Goal: Information Seeking & Learning: Learn about a topic

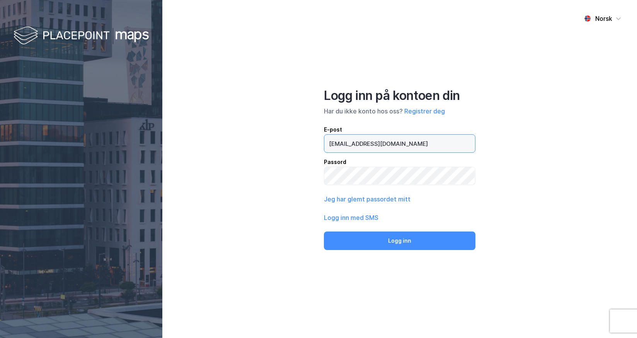
click at [367, 144] on input "[EMAIL_ADDRESS][DOMAIN_NAME]" at bounding box center [399, 144] width 151 height 18
type input "[PERSON_NAME][EMAIL_ADDRESS][DOMAIN_NAME]"
click at [399, 241] on button "Logg inn" at bounding box center [399, 241] width 151 height 19
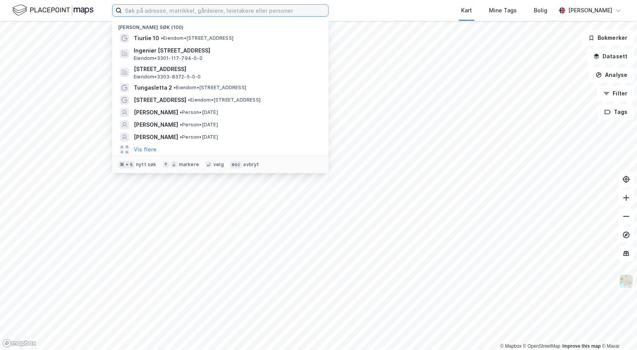
click at [144, 11] on input at bounding box center [225, 11] width 206 height 12
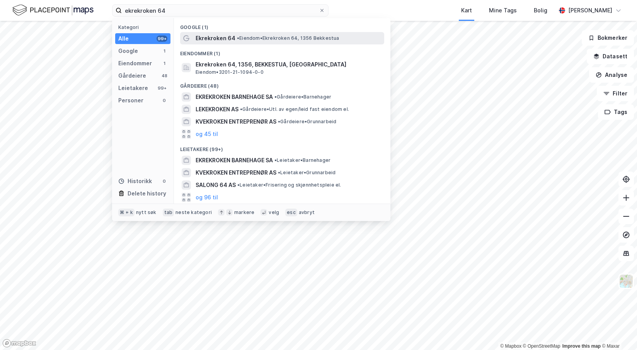
click at [225, 36] on span "Ekrekroken 64" at bounding box center [215, 38] width 40 height 9
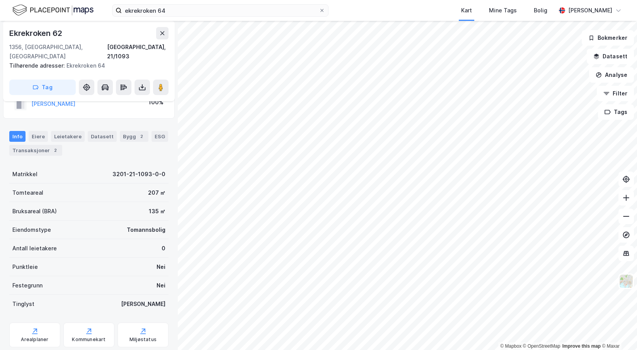
scroll to position [39, 0]
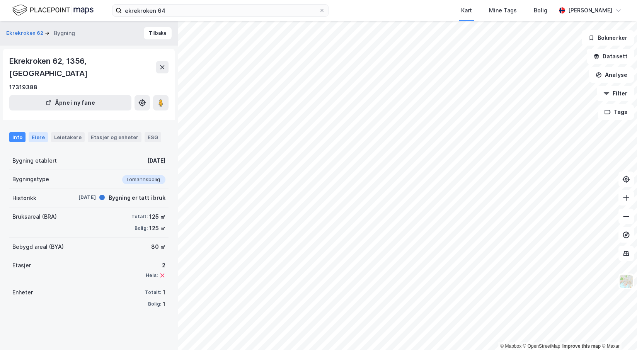
click at [37, 132] on div "Eiere" at bounding box center [38, 137] width 19 height 10
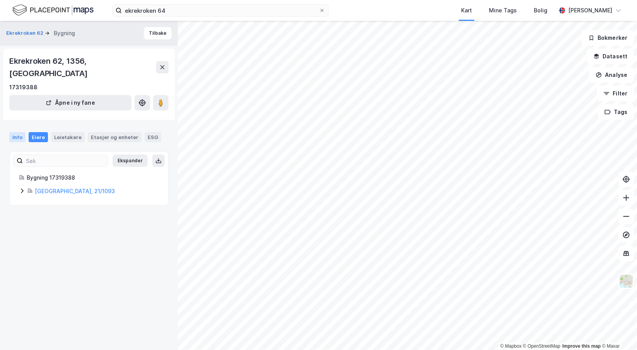
click at [19, 132] on div "Info" at bounding box center [17, 137] width 16 height 10
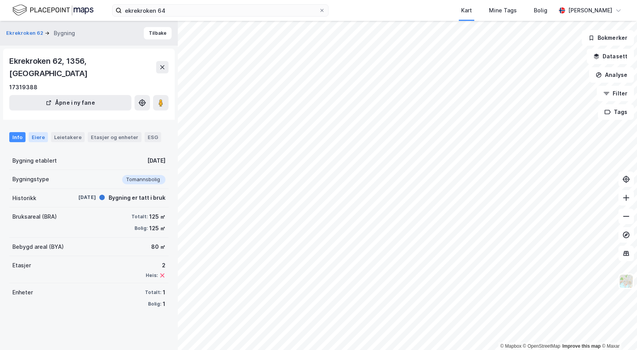
click at [38, 132] on div "Eiere" at bounding box center [38, 137] width 19 height 10
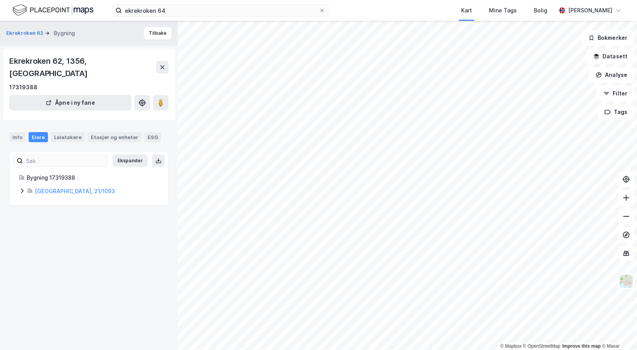
click at [23, 189] on icon at bounding box center [22, 191] width 2 height 5
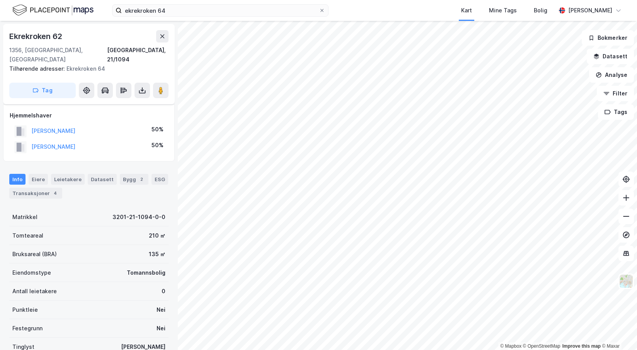
scroll to position [39, 0]
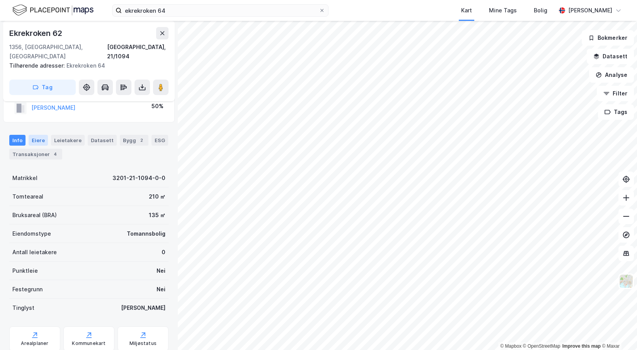
click at [38, 135] on div "Eiere" at bounding box center [38, 140] width 19 height 11
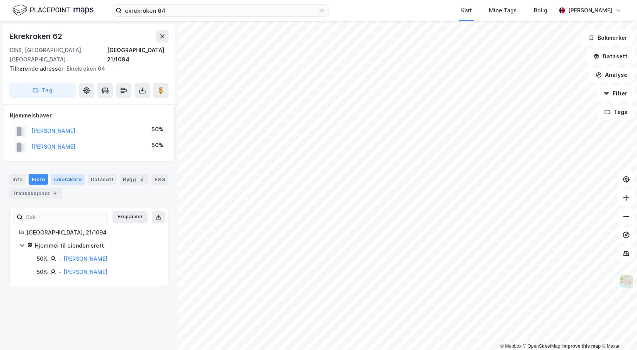
click at [63, 174] on div "Leietakere" at bounding box center [68, 179] width 34 height 11
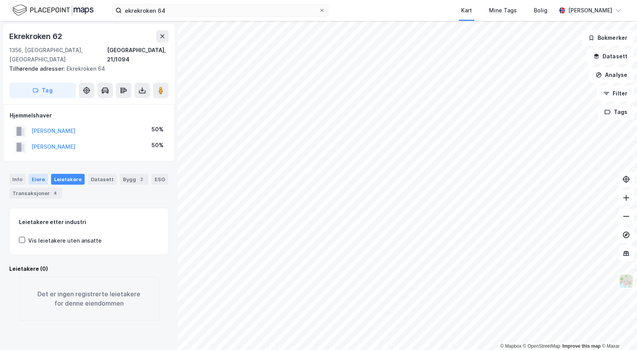
click at [33, 174] on div "Eiere" at bounding box center [38, 179] width 19 height 11
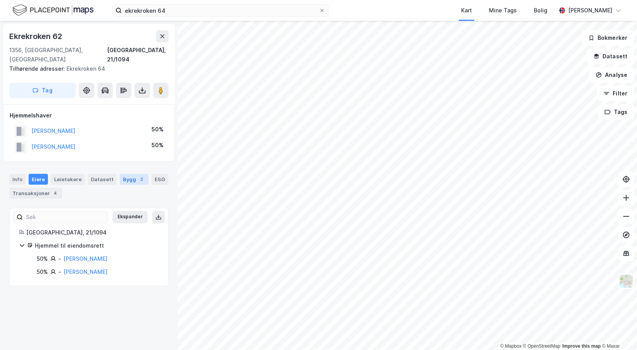
click at [129, 174] on div "Bygg 2" at bounding box center [134, 179] width 29 height 11
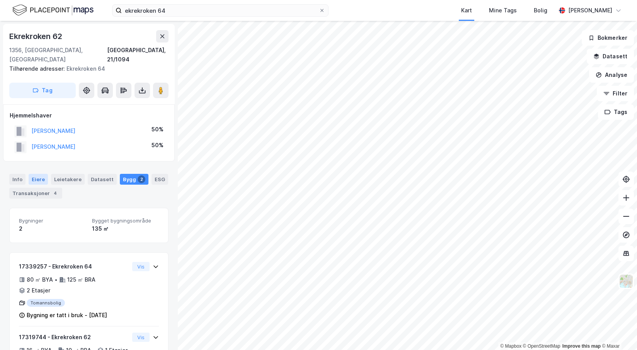
click at [34, 174] on div "Eiere" at bounding box center [38, 179] width 19 height 11
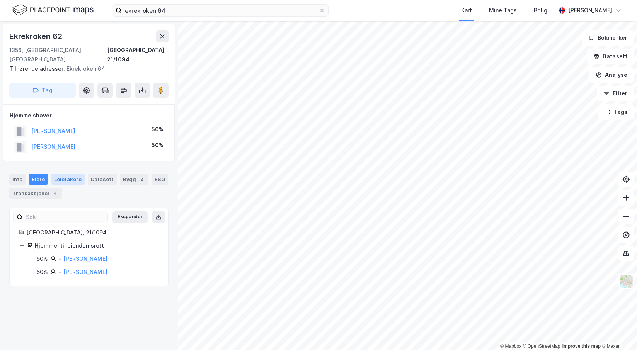
click at [61, 174] on div "Leietakere" at bounding box center [68, 179] width 34 height 11
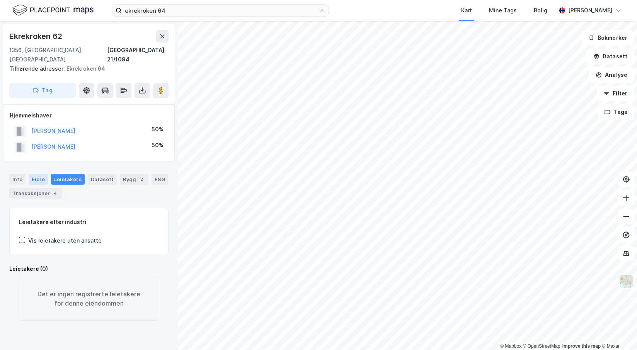
click at [35, 174] on div "Eiere" at bounding box center [38, 179] width 19 height 11
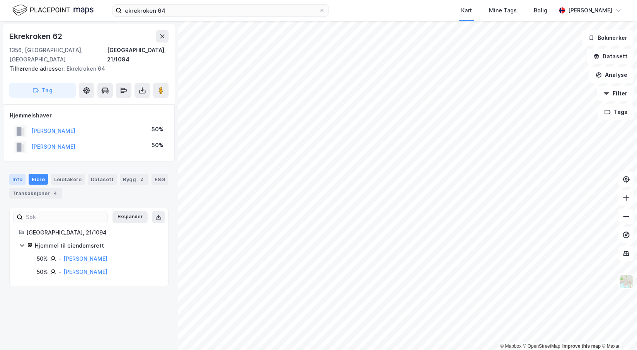
click at [18, 174] on div "Info" at bounding box center [17, 179] width 16 height 11
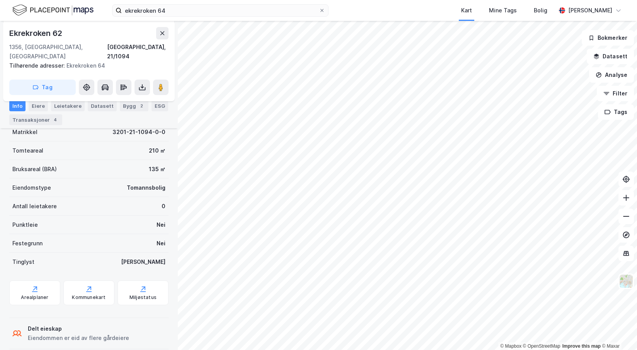
scroll to position [30, 0]
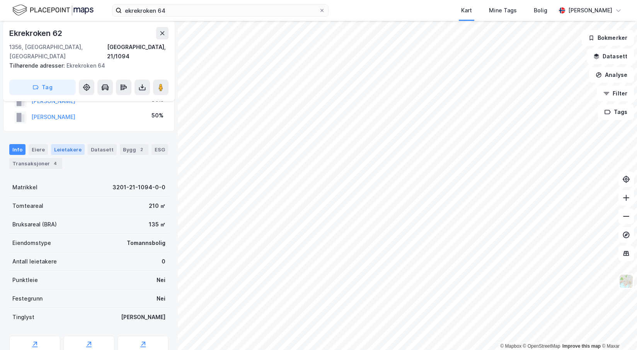
click at [66, 144] on div "Leietakere" at bounding box center [68, 149] width 34 height 11
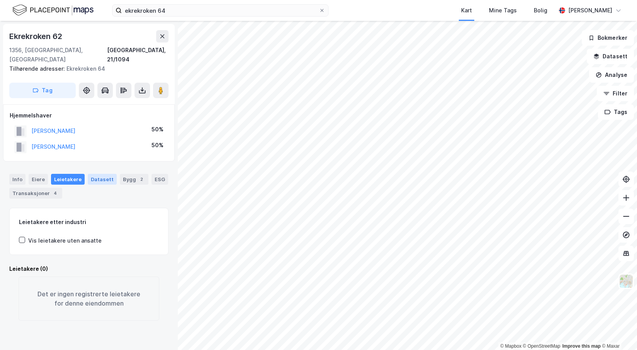
click at [95, 174] on div "Datasett" at bounding box center [102, 179] width 29 height 11
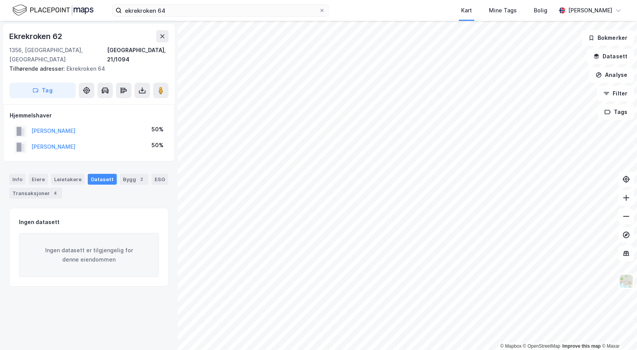
click at [128, 165] on div "Info [PERSON_NAME] Datasett Bygg 2 ESG Transaksjoner 4" at bounding box center [89, 183] width 178 height 37
click at [124, 174] on div "Bygg 2" at bounding box center [134, 179] width 29 height 11
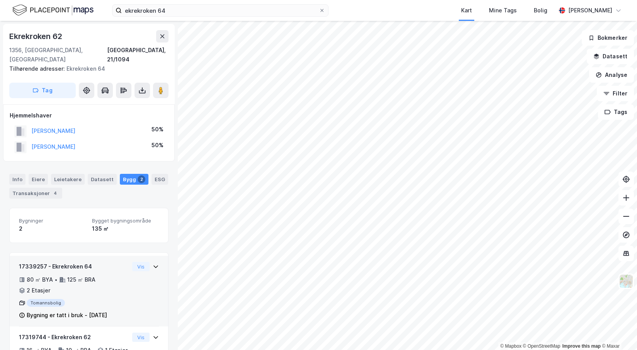
scroll to position [34, 0]
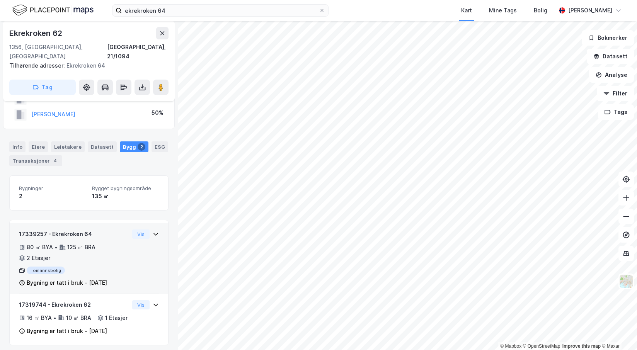
scroll to position [34, 0]
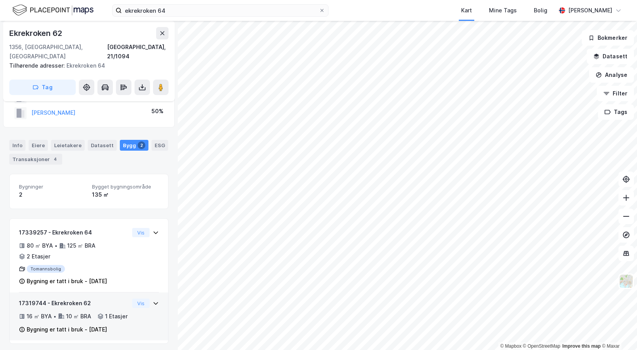
click at [91, 312] on div "16 ㎡ BYA • 10 ㎡ BRA • 1 Etasjer" at bounding box center [74, 316] width 110 height 9
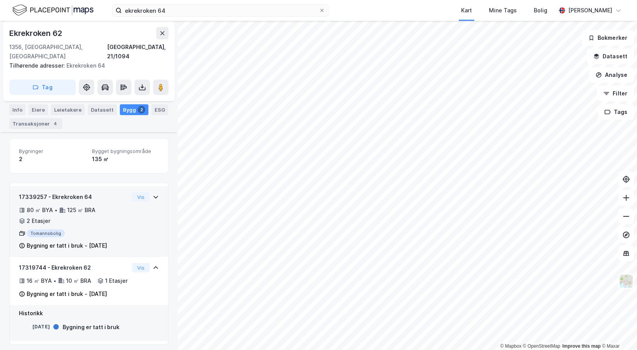
click at [93, 205] on div "80 ㎡ BYA • 125 ㎡ BRA • 2 Etasjer" at bounding box center [74, 215] width 110 height 20
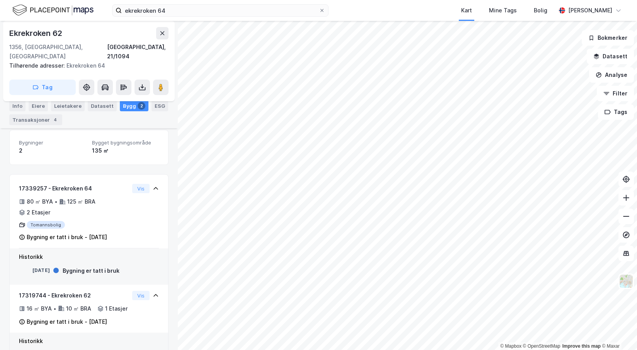
scroll to position [93, 0]
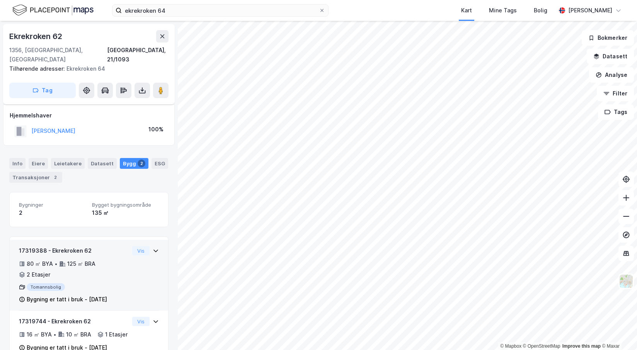
scroll to position [18, 0]
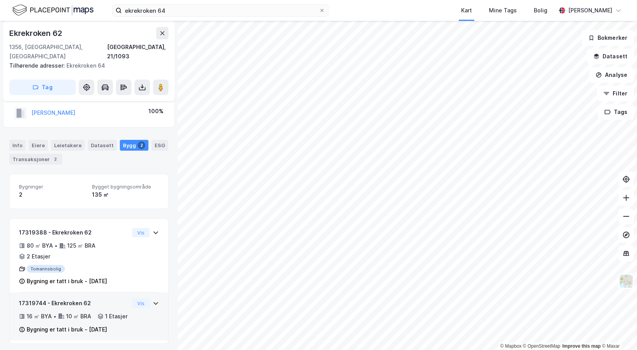
click at [153, 302] on icon at bounding box center [155, 303] width 5 height 3
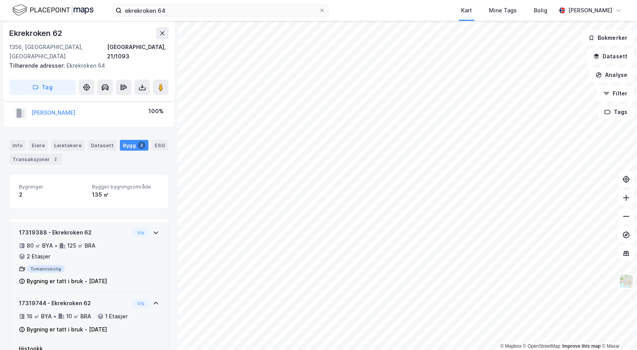
scroll to position [54, 0]
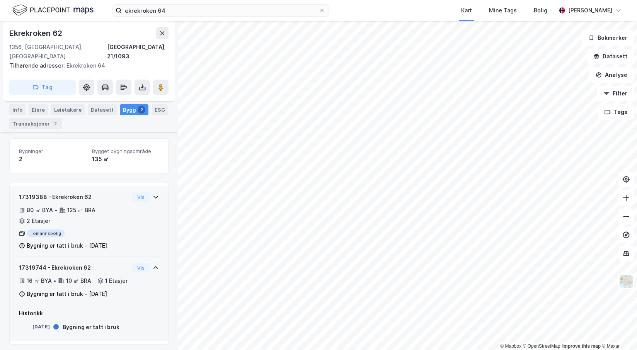
click at [153, 194] on icon at bounding box center [156, 197] width 6 height 6
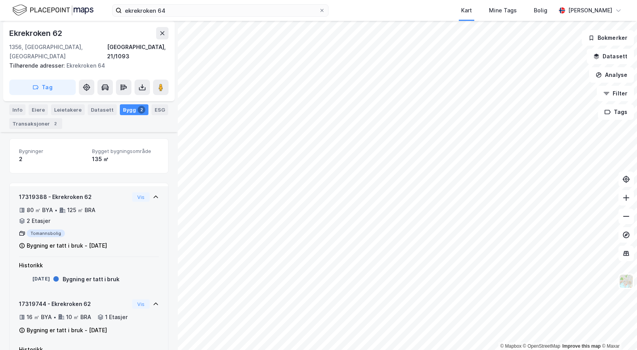
click at [153, 301] on icon at bounding box center [156, 304] width 6 height 6
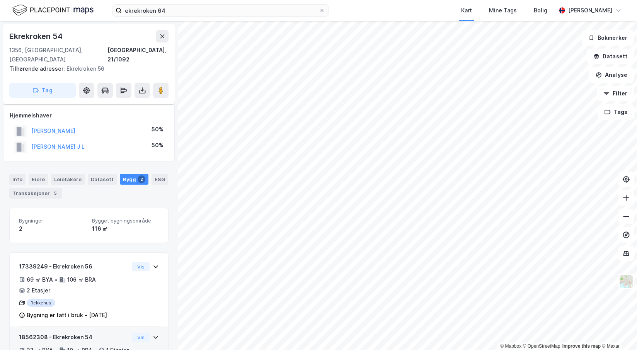
scroll to position [34, 0]
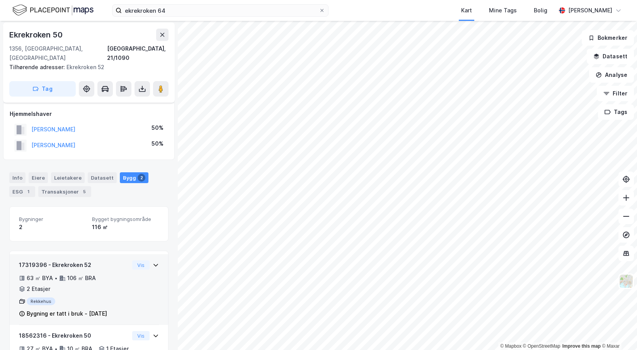
scroll to position [34, 0]
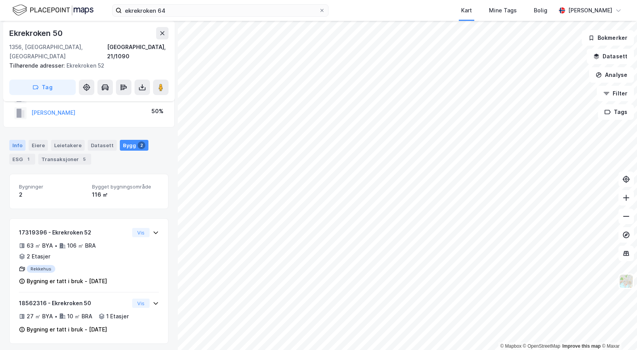
click at [16, 140] on div "Info" at bounding box center [17, 145] width 16 height 11
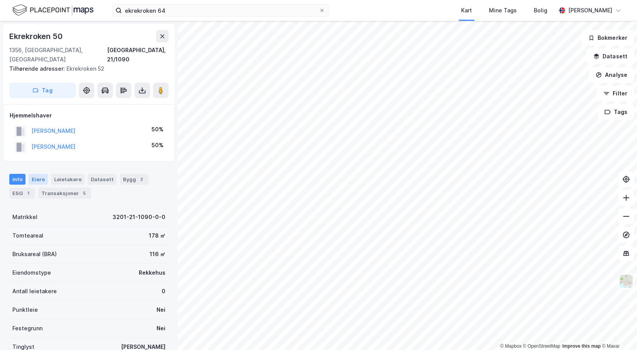
click at [34, 174] on div "Eiere" at bounding box center [38, 179] width 19 height 11
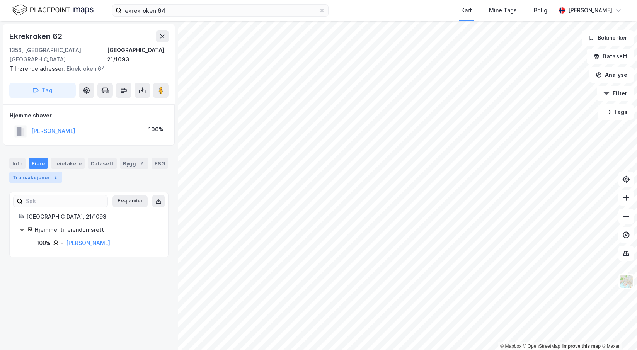
click at [51, 173] on div "2" at bounding box center [55, 177] width 8 height 8
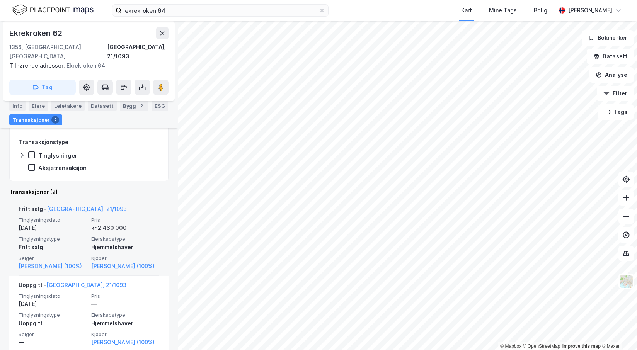
scroll to position [132, 0]
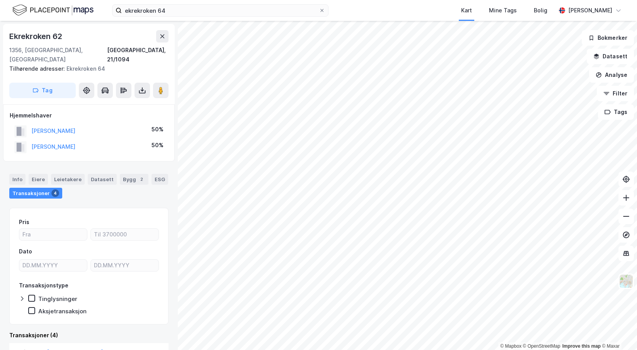
click at [26, 188] on div "Transaksjoner 4" at bounding box center [35, 193] width 53 height 11
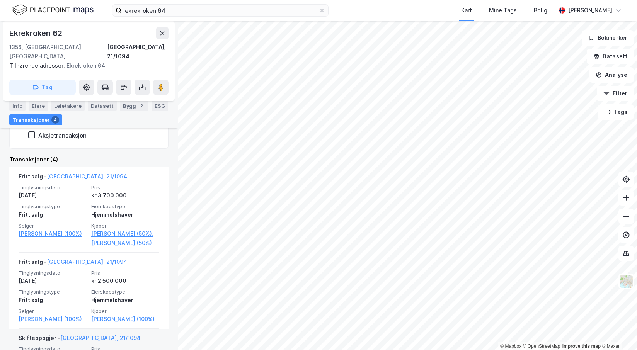
scroll to position [175, 0]
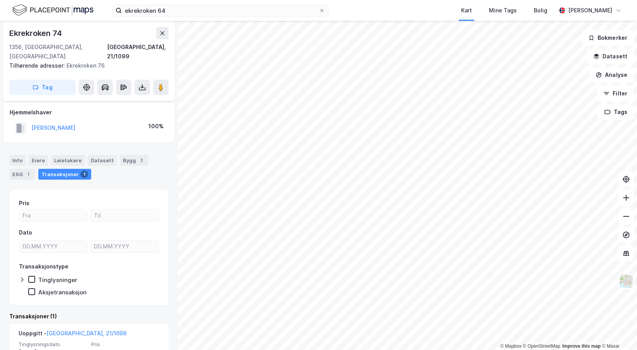
scroll to position [58, 0]
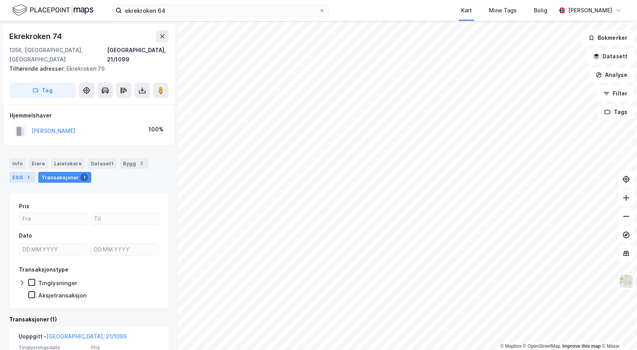
drag, startPoint x: 18, startPoint y: 155, endPoint x: 32, endPoint y: 166, distance: 18.1
click at [19, 158] on div "Info" at bounding box center [17, 163] width 16 height 11
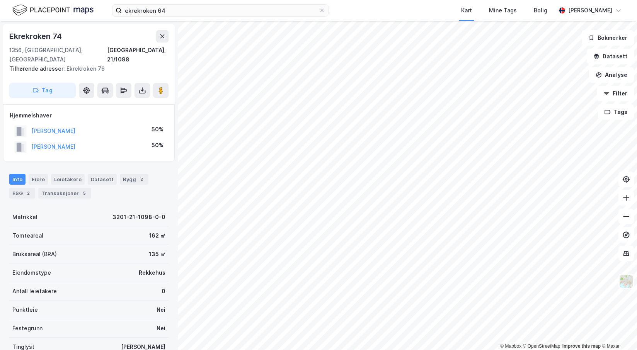
scroll to position [58, 0]
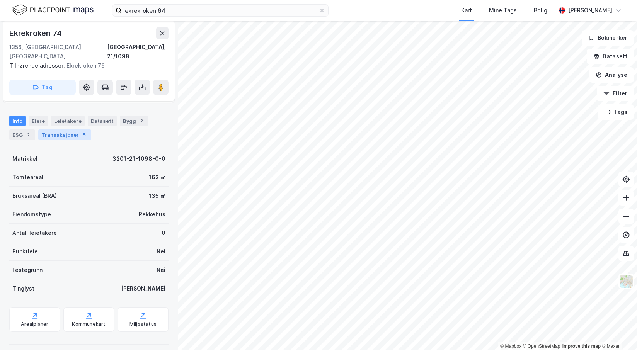
click at [73, 129] on div "Transaksjoner 5" at bounding box center [64, 134] width 53 height 11
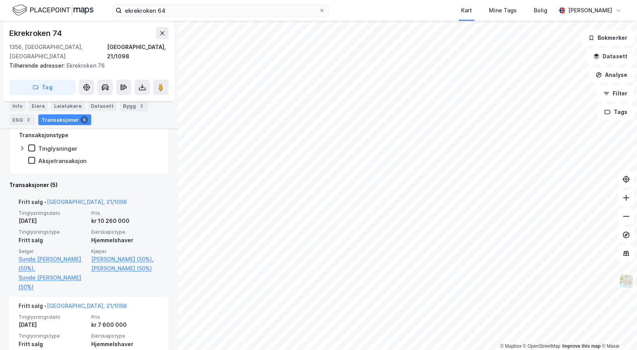
scroll to position [135, 0]
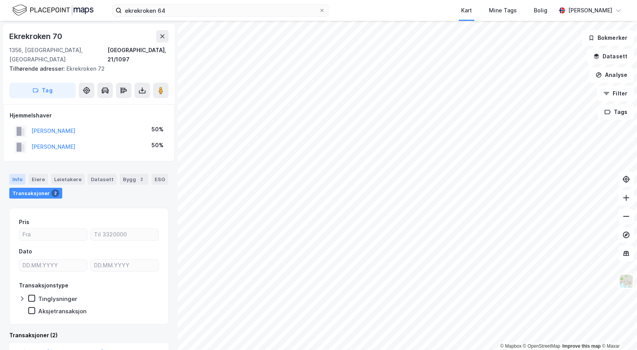
click at [16, 174] on div "Info" at bounding box center [17, 179] width 16 height 11
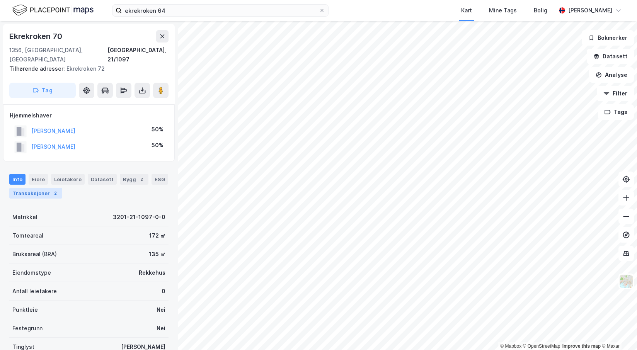
click at [36, 188] on div "Transaksjoner 2" at bounding box center [35, 193] width 53 height 11
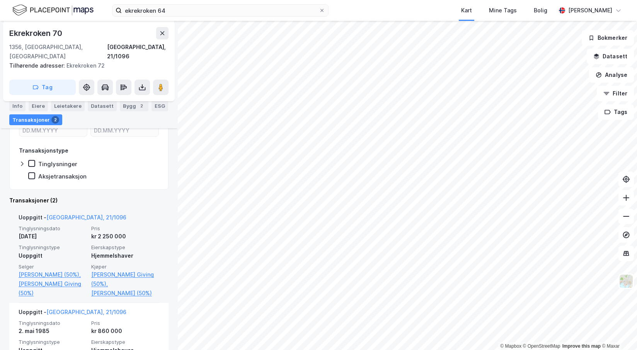
scroll to position [136, 0]
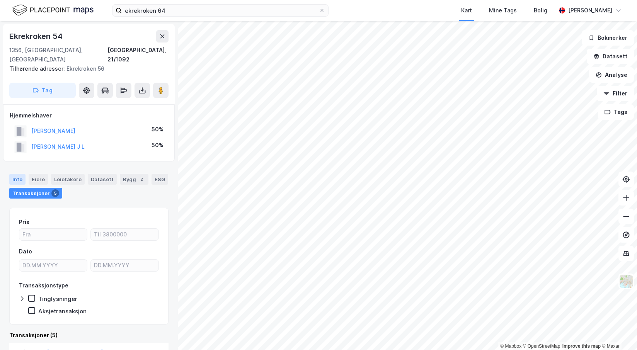
click at [12, 174] on div "Info" at bounding box center [17, 179] width 16 height 11
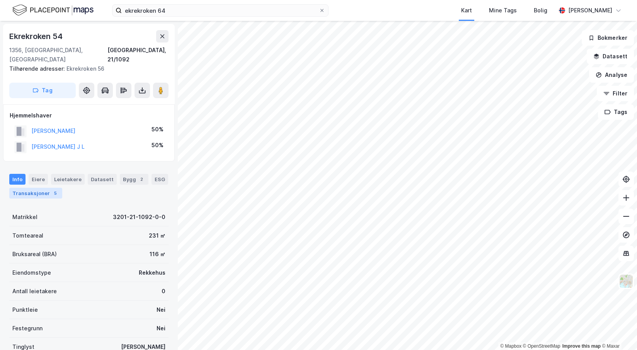
click at [39, 188] on div "Transaksjoner 5" at bounding box center [35, 193] width 53 height 11
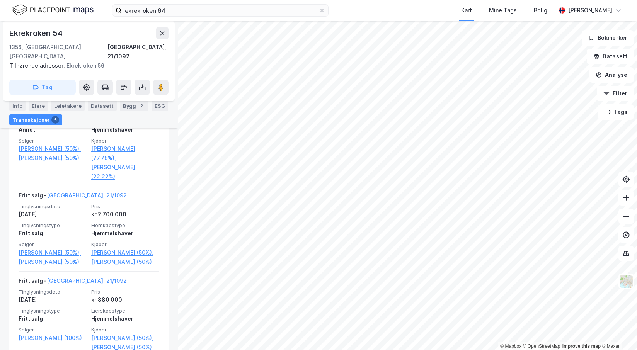
scroll to position [108, 0]
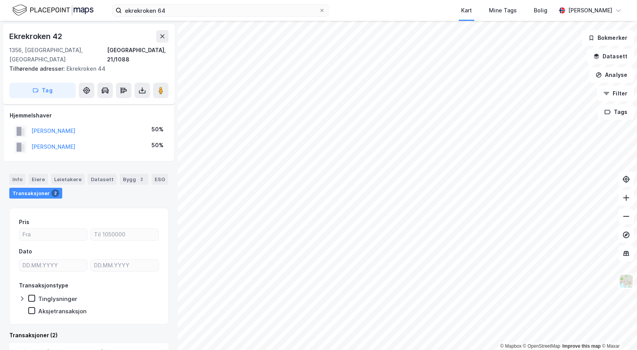
scroll to position [157, 0]
click at [35, 188] on div "Transaksjoner 1" at bounding box center [35, 193] width 53 height 11
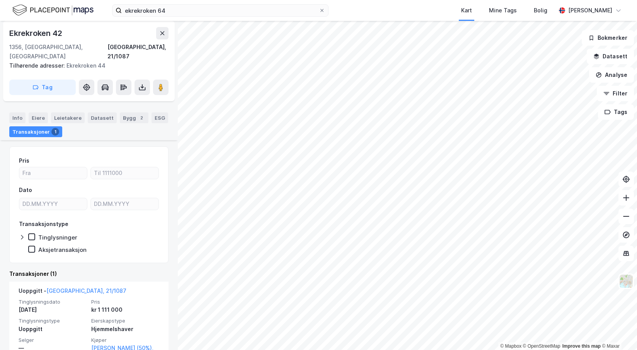
scroll to position [83, 0]
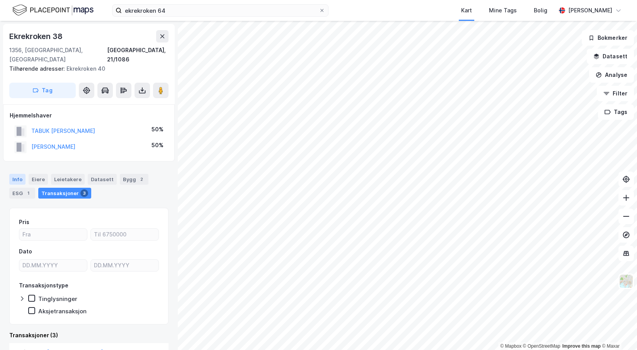
click at [17, 174] on div "Info" at bounding box center [17, 179] width 16 height 11
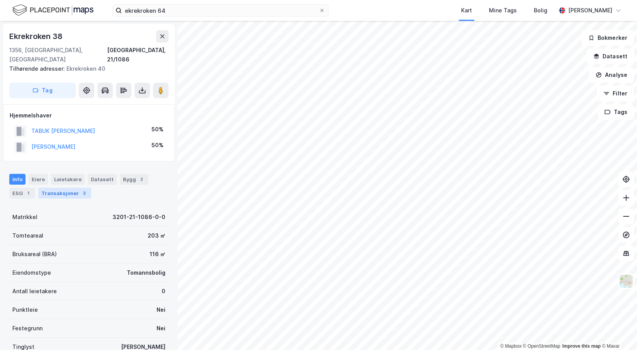
click at [64, 188] on div "Transaksjoner 3" at bounding box center [64, 193] width 53 height 11
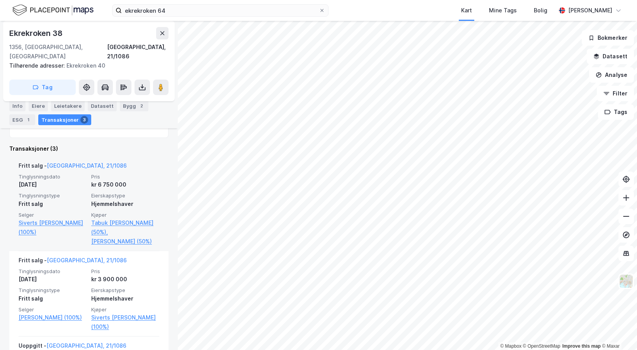
scroll to position [203, 0]
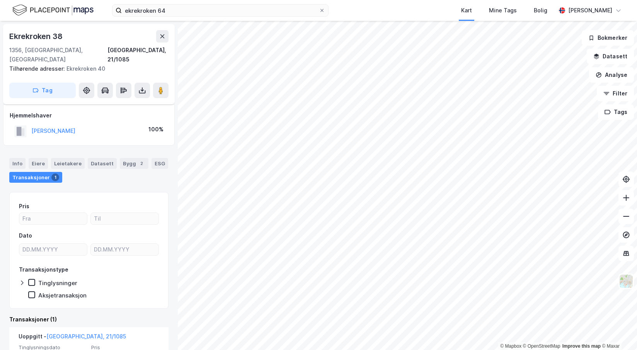
scroll to position [58, 0]
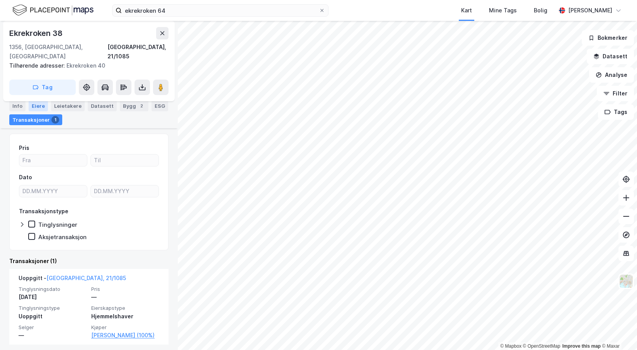
click at [38, 107] on div "Eiere" at bounding box center [38, 105] width 19 height 11
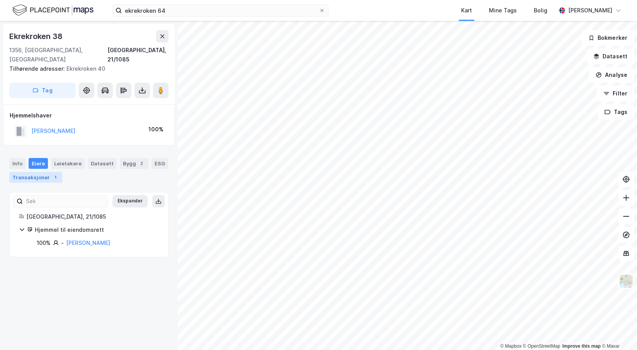
click at [43, 172] on div "Transaksjoner 1" at bounding box center [35, 177] width 53 height 11
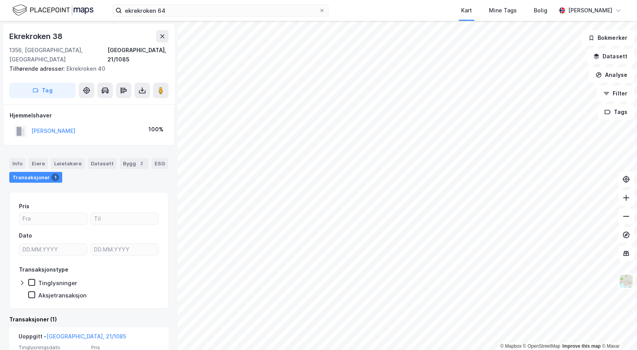
scroll to position [58, 0]
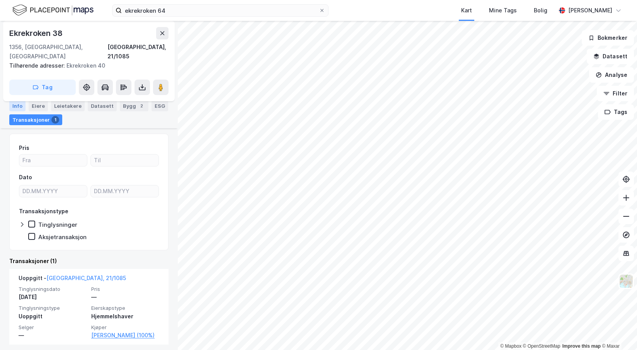
click at [17, 104] on div "Info" at bounding box center [17, 105] width 16 height 11
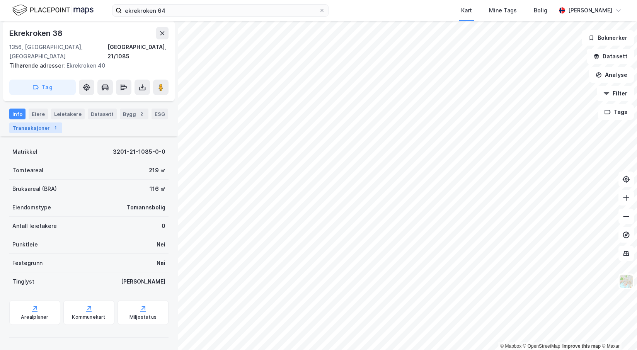
scroll to position [39, 0]
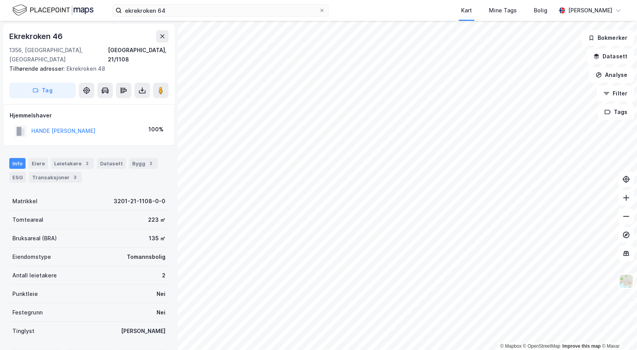
scroll to position [39, 0]
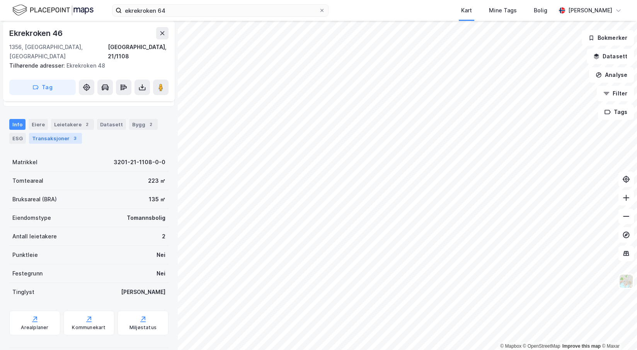
click at [43, 133] on div "Transaksjoner 3" at bounding box center [55, 138] width 53 height 11
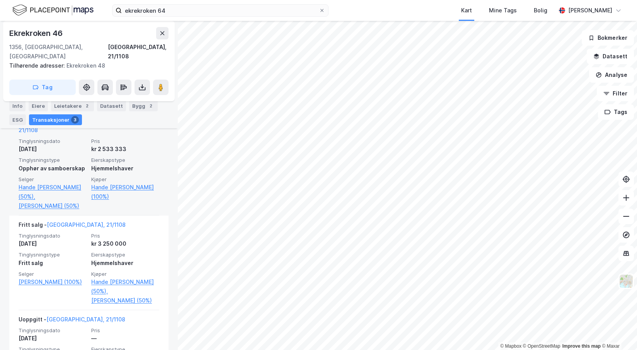
scroll to position [166, 0]
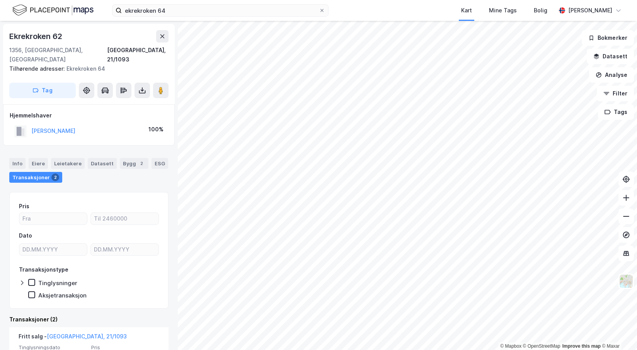
click at [33, 172] on div "Transaksjoner 2" at bounding box center [35, 177] width 53 height 11
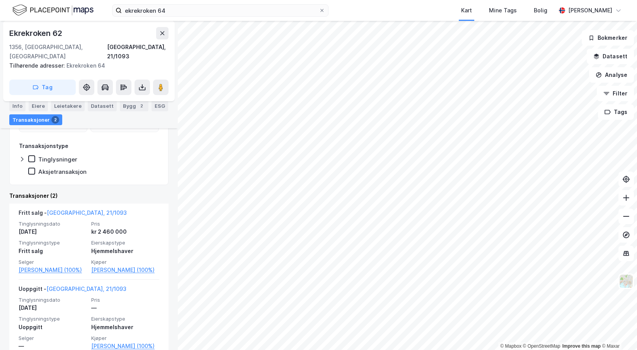
scroll to position [112, 0]
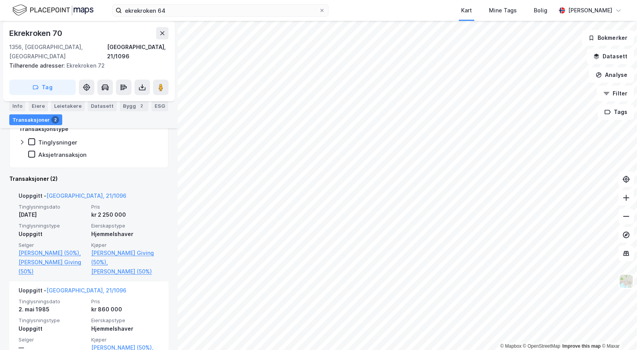
scroll to position [164, 0]
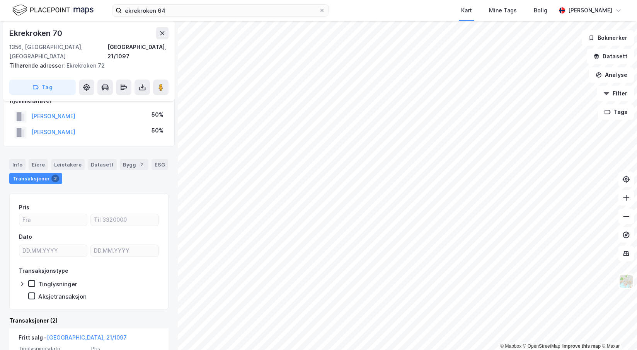
scroll to position [166, 0]
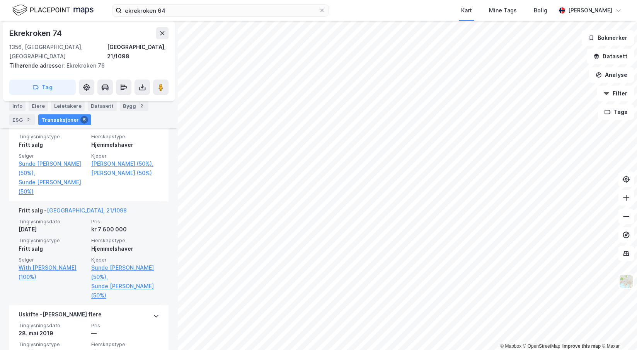
scroll to position [184, 0]
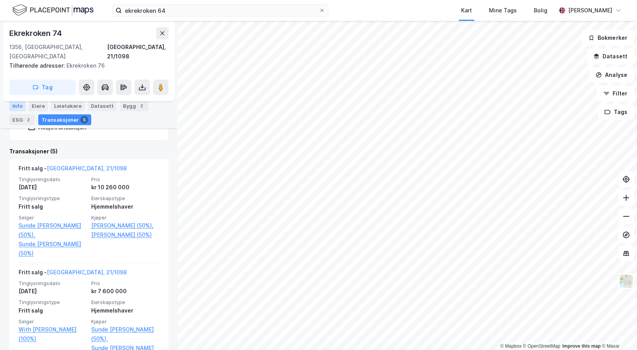
click at [16, 109] on div "Info" at bounding box center [17, 105] width 16 height 11
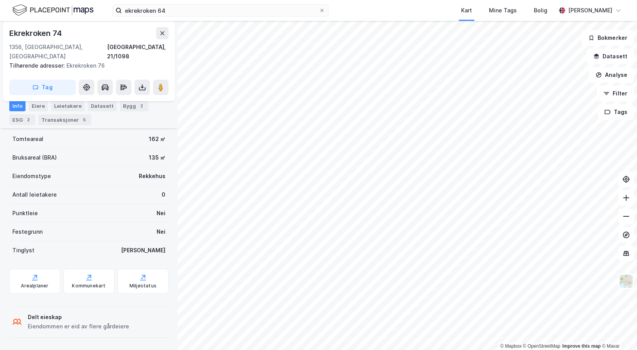
scroll to position [85, 0]
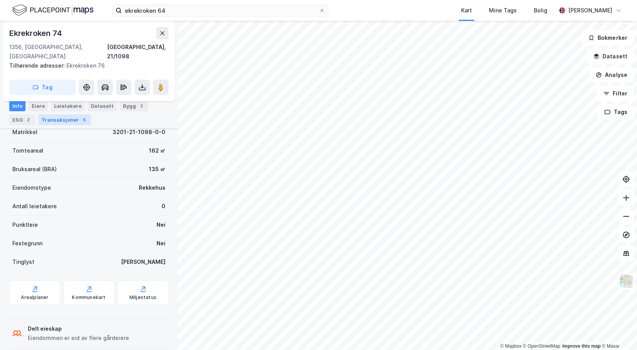
click at [56, 119] on div "Transaksjoner 5" at bounding box center [64, 119] width 53 height 11
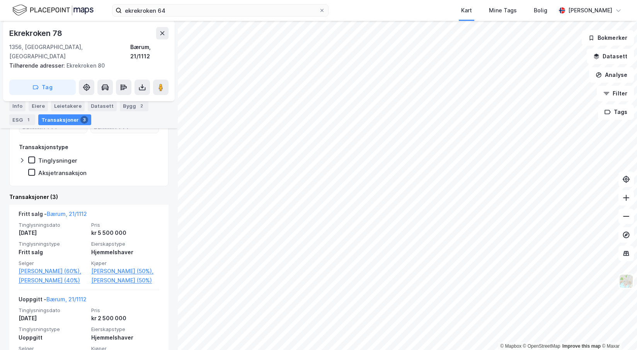
scroll to position [202, 0]
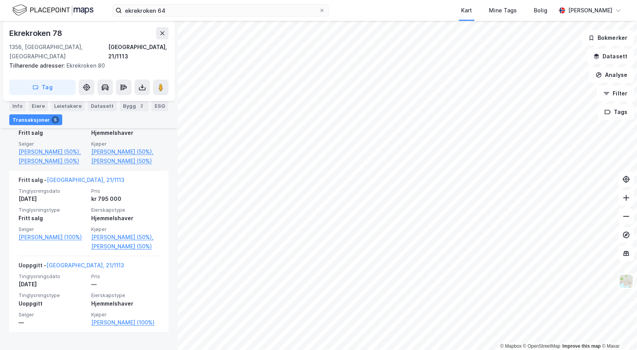
scroll to position [430, 0]
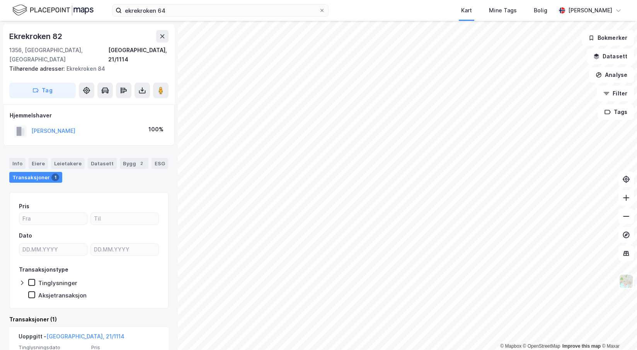
scroll to position [58, 0]
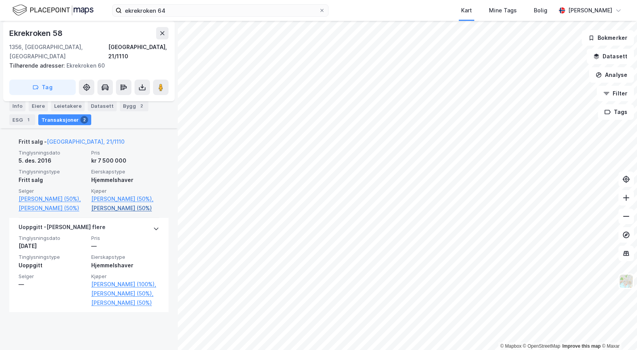
scroll to position [145, 0]
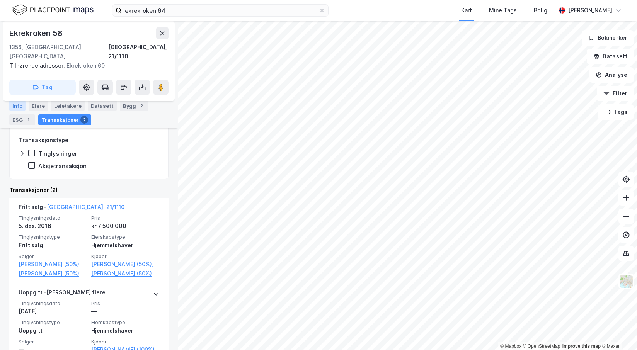
click at [18, 107] on div "Info" at bounding box center [17, 105] width 16 height 11
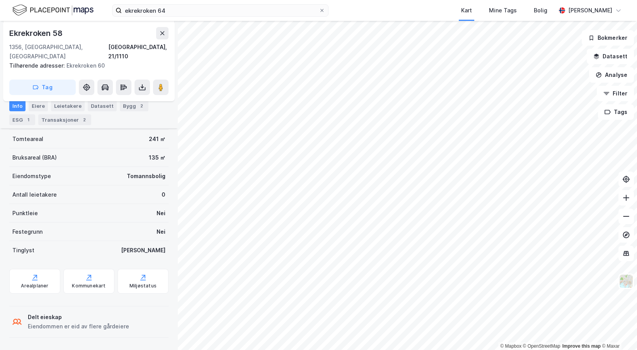
scroll to position [85, 0]
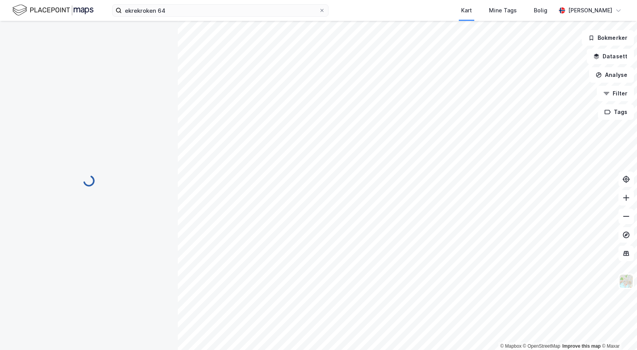
scroll to position [39, 0]
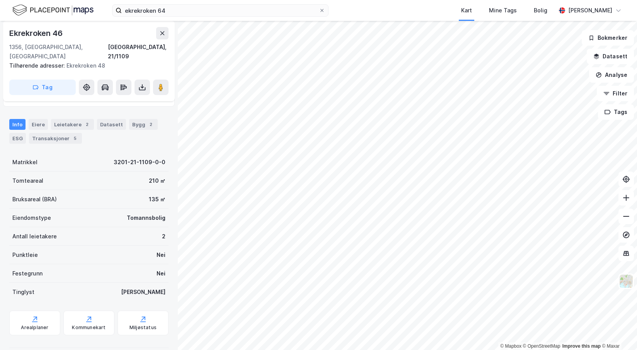
drag, startPoint x: 46, startPoint y: 125, endPoint x: 56, endPoint y: 138, distance: 17.0
click at [46, 133] on div "Transaksjoner 5" at bounding box center [55, 138] width 53 height 11
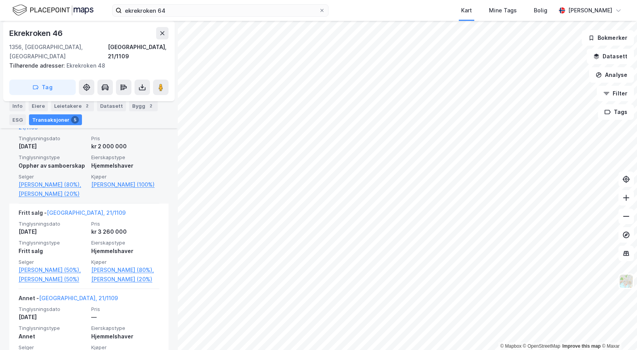
scroll to position [166, 0]
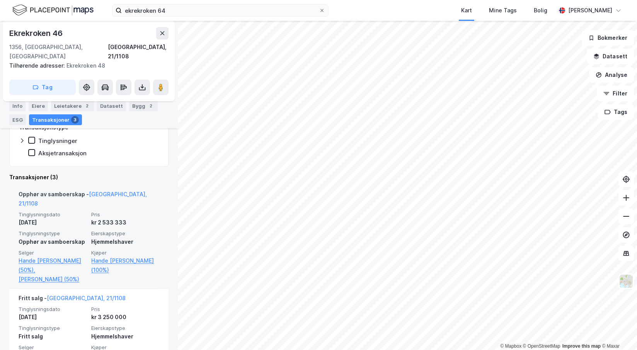
scroll to position [216, 0]
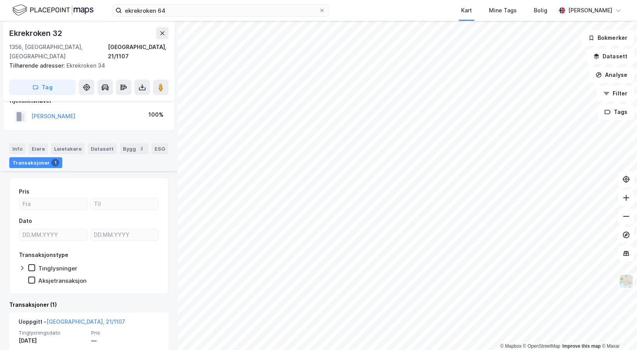
scroll to position [49, 0]
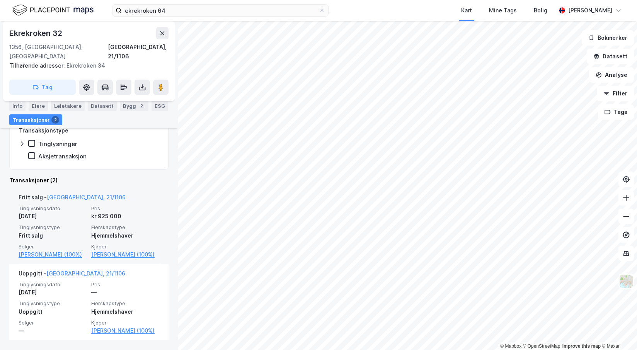
scroll to position [141, 0]
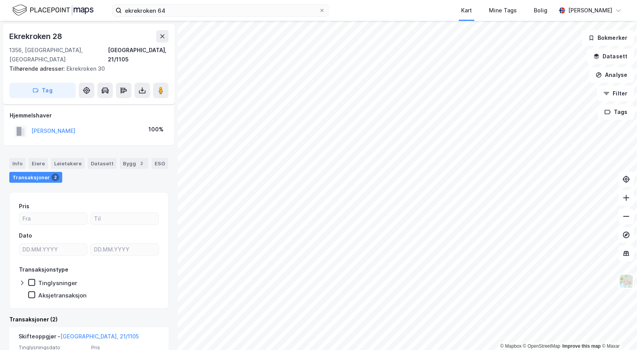
scroll to position [141, 0]
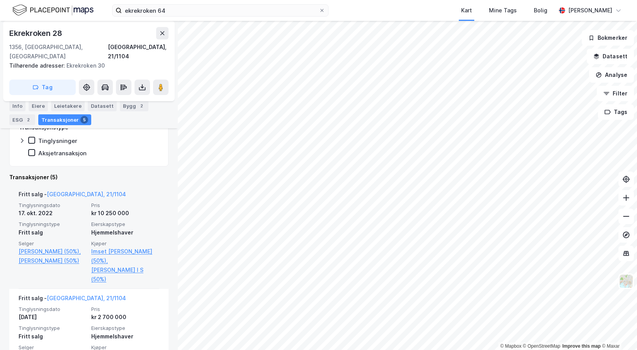
scroll to position [160, 0]
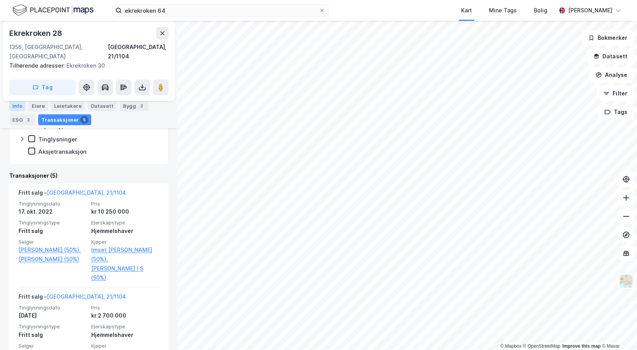
click at [17, 109] on div "Info" at bounding box center [17, 105] width 16 height 11
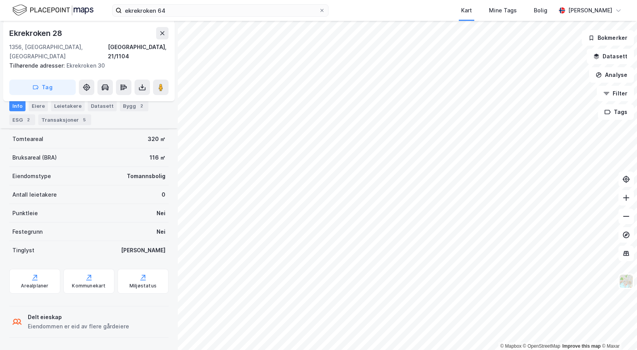
scroll to position [85, 0]
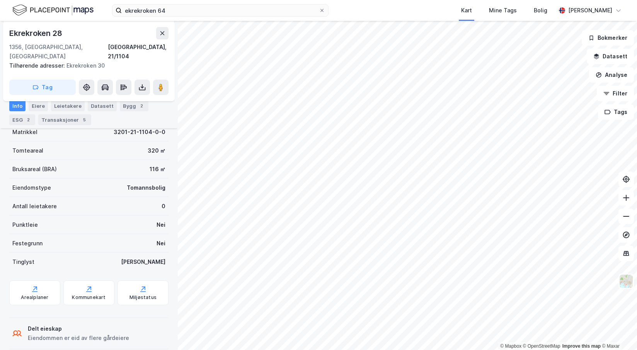
click at [19, 105] on div "Info" at bounding box center [17, 105] width 16 height 11
click at [160, 113] on div "Info [PERSON_NAME] Datasett Bygg 2 ESG 2 Transaksjoner 5" at bounding box center [88, 112] width 159 height 25
click at [64, 120] on div "Transaksjoner 5" at bounding box center [64, 119] width 53 height 11
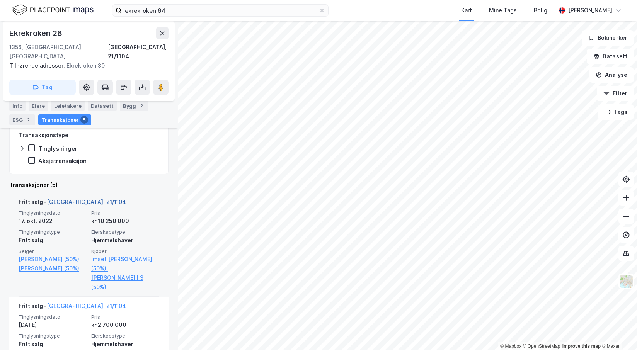
scroll to position [142, 0]
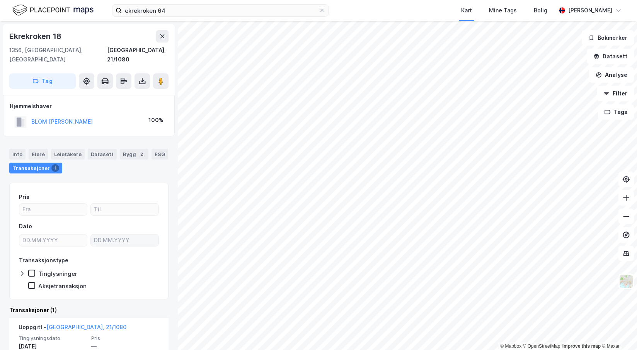
scroll to position [49, 0]
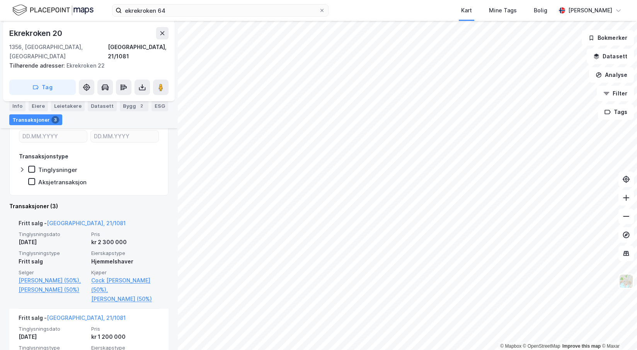
scroll to position [267, 0]
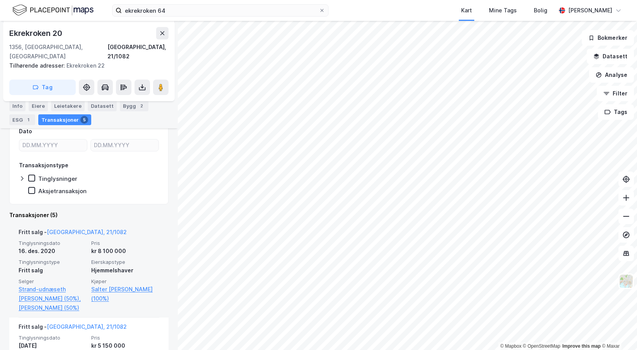
scroll to position [106, 0]
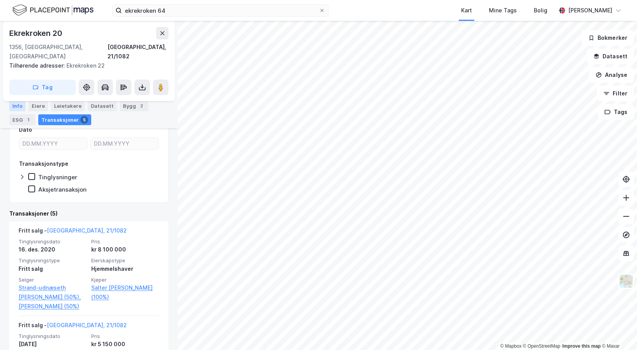
click at [16, 107] on div "Info" at bounding box center [17, 105] width 16 height 11
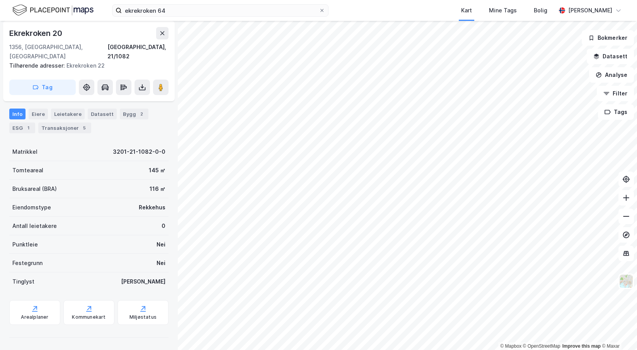
scroll to position [39, 0]
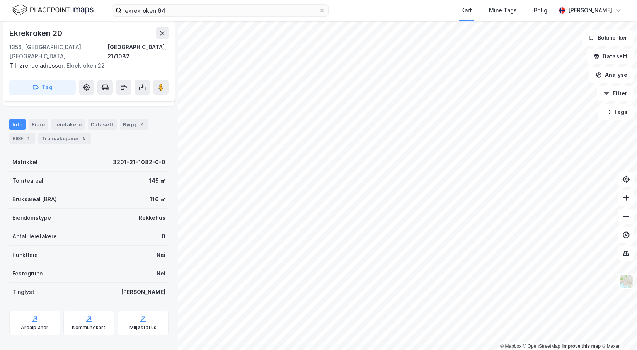
drag, startPoint x: 60, startPoint y: 129, endPoint x: 62, endPoint y: 136, distance: 7.1
click at [60, 133] on div "Transaksjoner 5" at bounding box center [64, 138] width 53 height 11
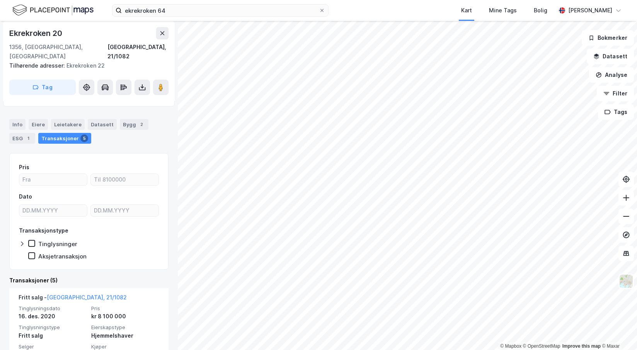
scroll to position [153, 0]
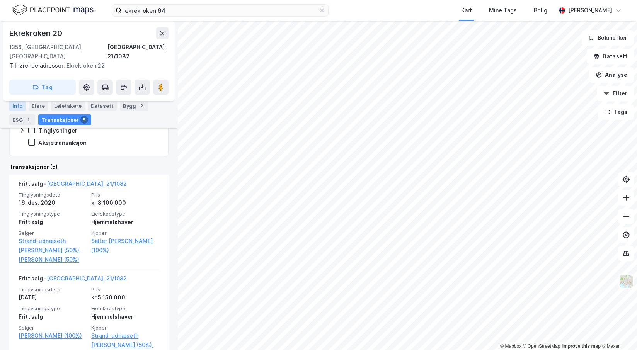
click at [19, 109] on div "Info" at bounding box center [17, 105] width 16 height 11
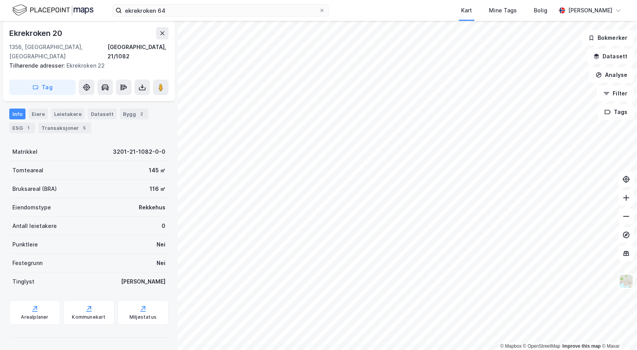
scroll to position [39, 0]
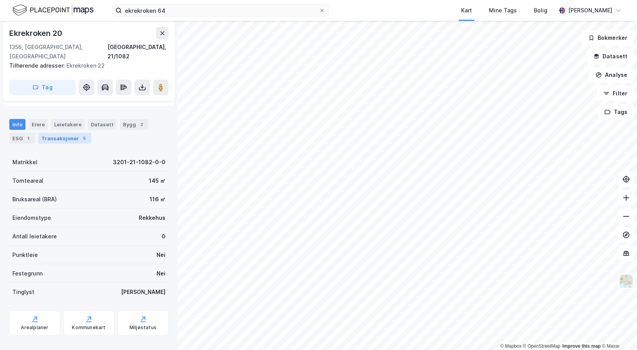
click at [65, 133] on div "Transaksjoner 5" at bounding box center [64, 138] width 53 height 11
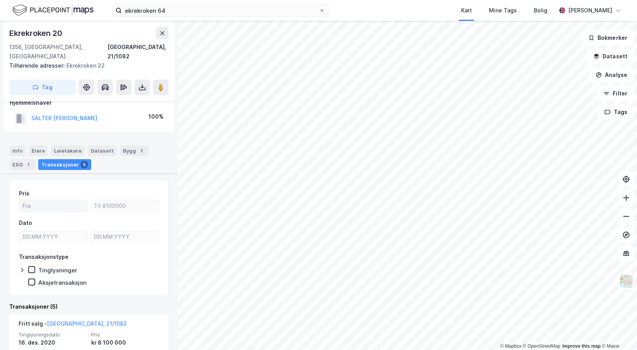
scroll to position [86, 0]
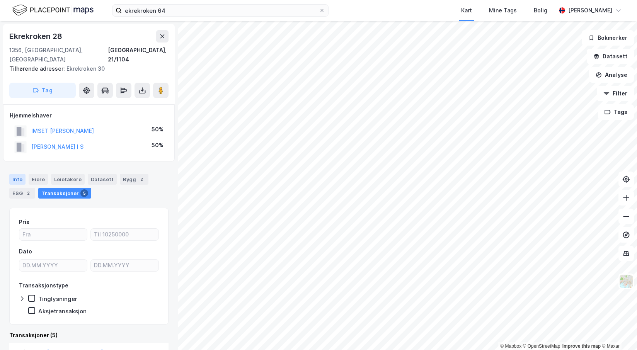
click at [15, 174] on div "Info" at bounding box center [17, 179] width 16 height 11
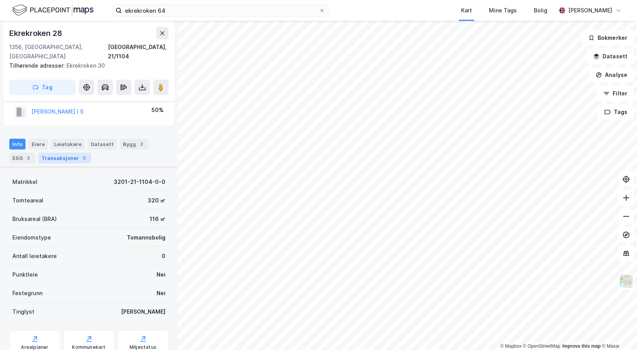
scroll to position [81, 0]
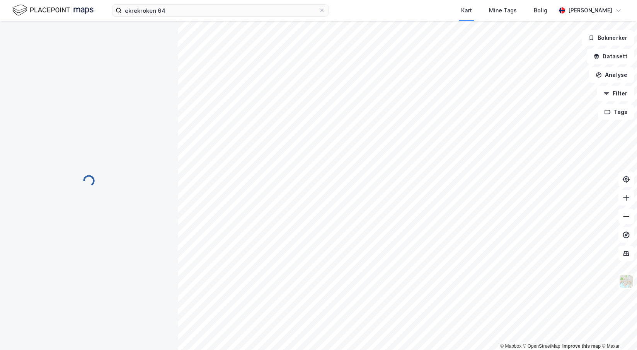
scroll to position [39, 0]
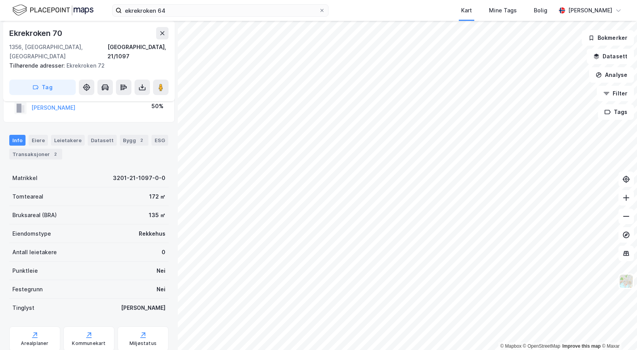
scroll to position [85, 0]
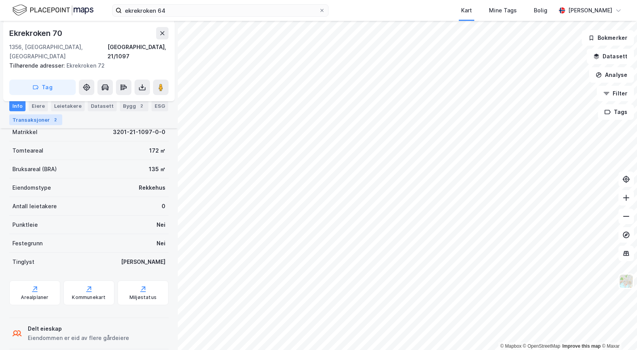
click at [41, 121] on div "Transaksjoner 2" at bounding box center [35, 119] width 53 height 11
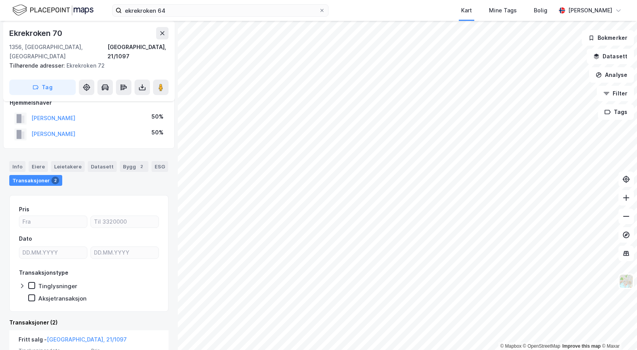
scroll to position [115, 0]
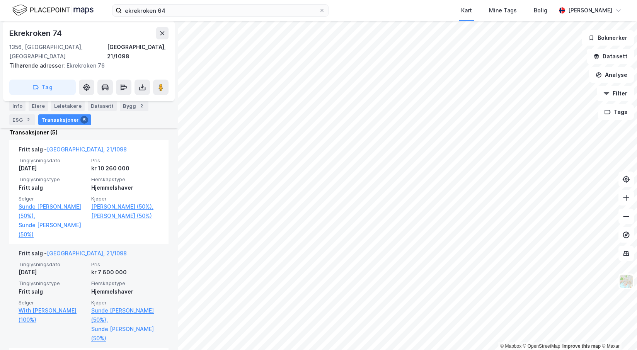
scroll to position [131, 0]
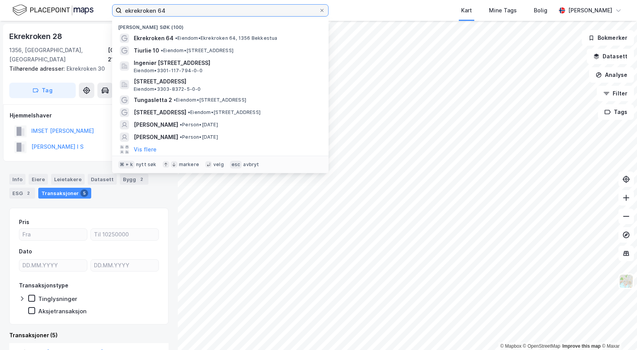
click at [170, 10] on input "ekrekroken 64" at bounding box center [220, 11] width 197 height 12
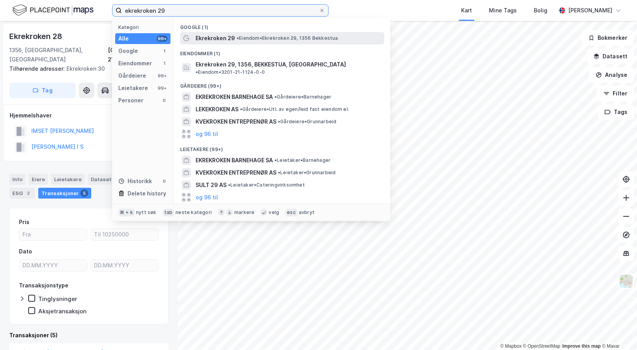
type input "ekrekroken 29"
click at [226, 35] on span "Ekrekroken 29" at bounding box center [214, 38] width 39 height 9
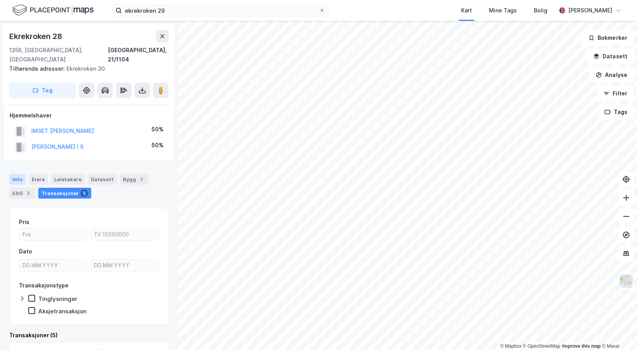
click at [17, 174] on div "Info" at bounding box center [17, 179] width 16 height 11
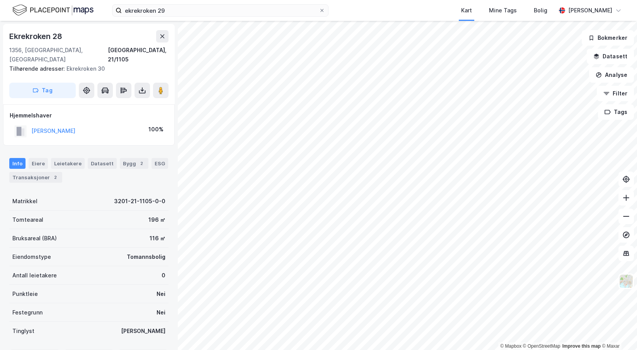
scroll to position [10, 0]
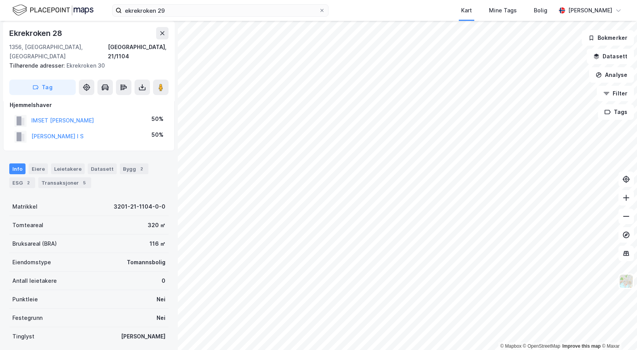
scroll to position [10, 0]
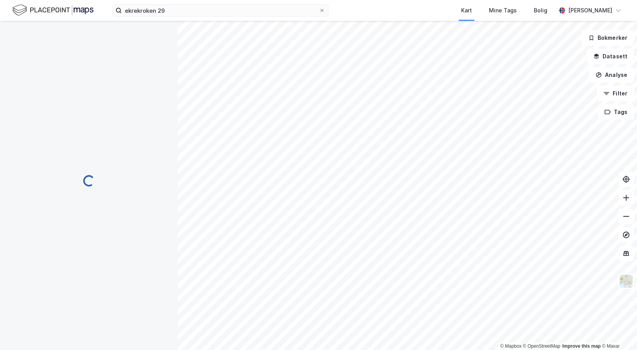
scroll to position [10, 0]
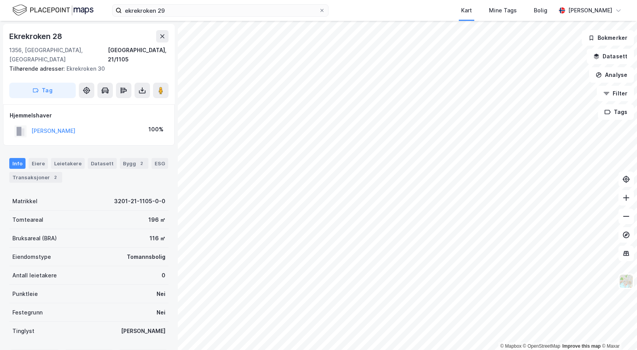
scroll to position [10, 0]
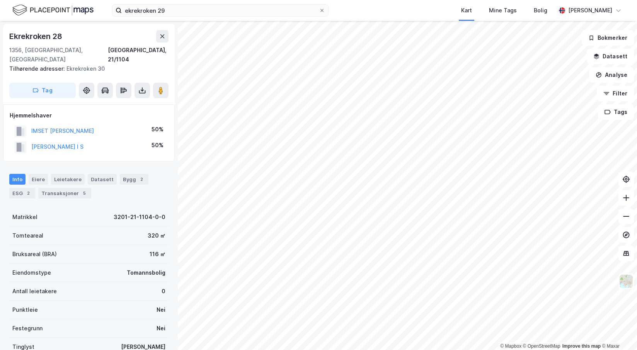
scroll to position [10, 0]
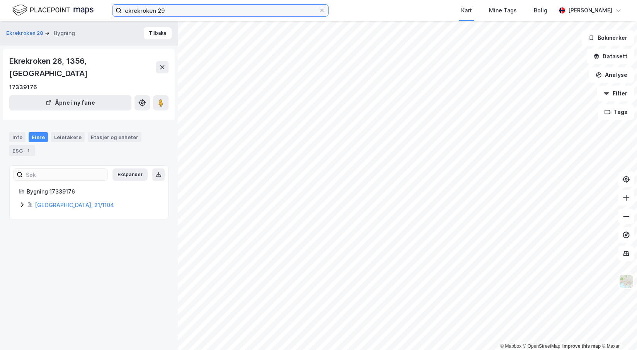
click at [173, 8] on input "ekrekroken 29" at bounding box center [220, 11] width 197 height 12
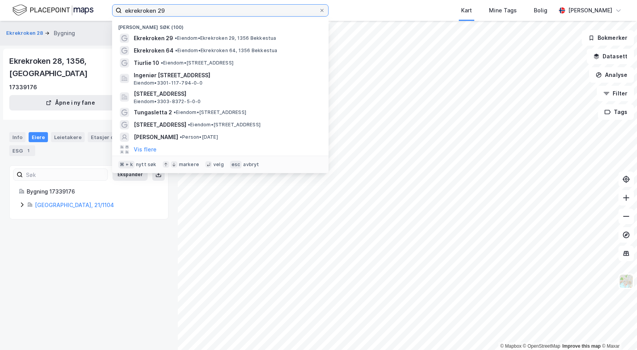
click at [173, 8] on input "ekrekroken 29" at bounding box center [220, 11] width 197 height 12
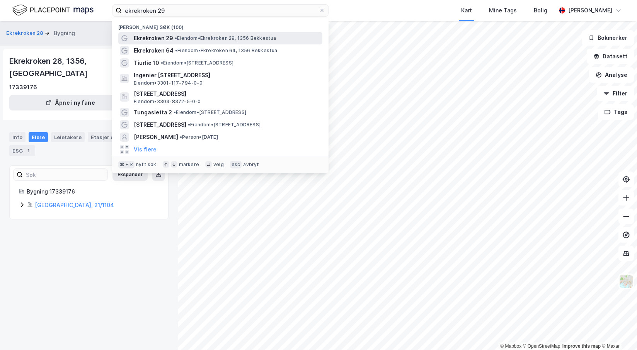
click at [169, 41] on span "Ekrekroken 29" at bounding box center [153, 38] width 39 height 9
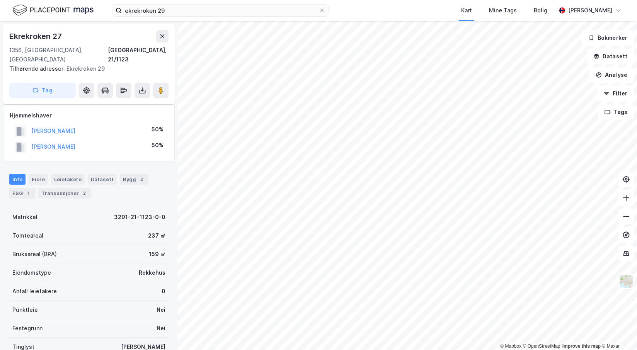
scroll to position [10, 0]
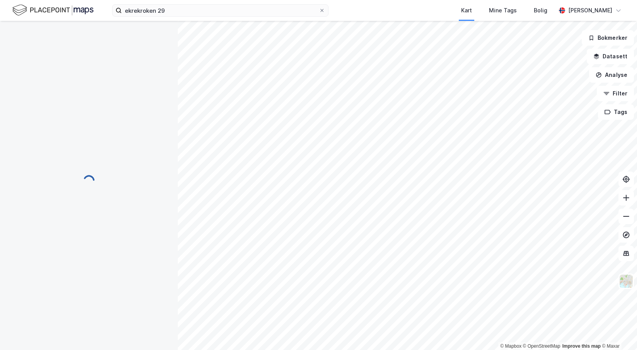
scroll to position [10, 0]
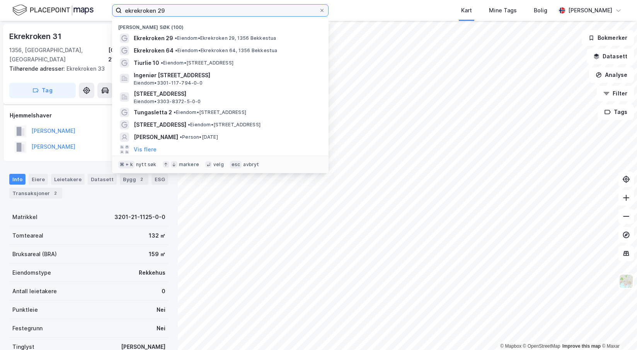
click at [167, 10] on input "ekrekroken 29" at bounding box center [220, 11] width 197 height 12
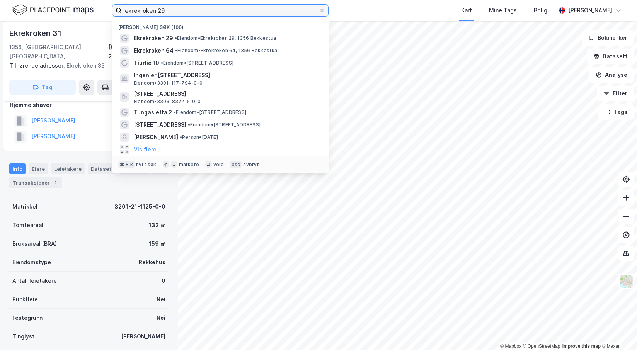
click at [167, 10] on input "ekrekroken 29" at bounding box center [220, 11] width 197 height 12
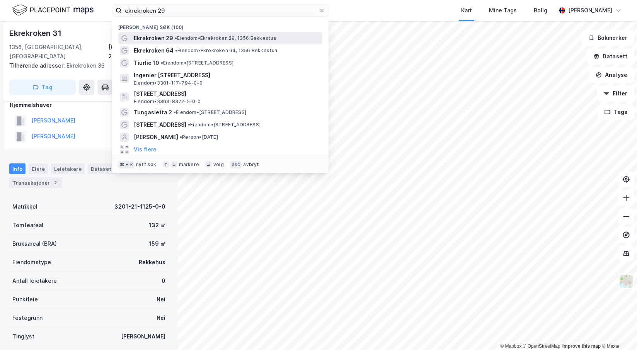
click at [182, 37] on span "• Eiendom • Ekrekroken 29, 1356 [GEOGRAPHIC_DATA]" at bounding box center [226, 38] width 102 height 6
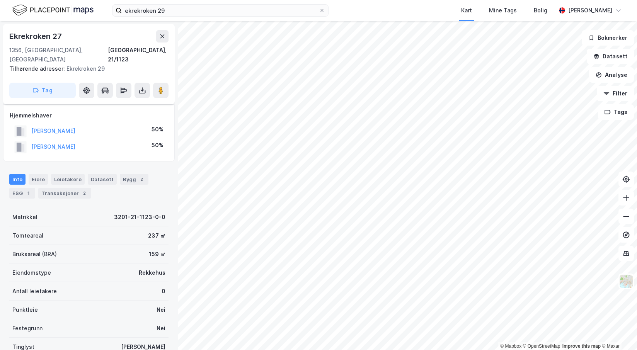
scroll to position [10, 0]
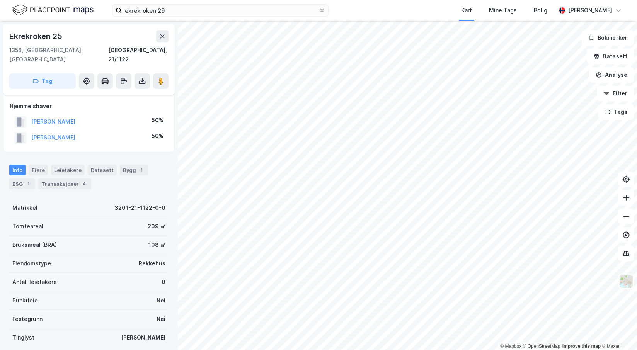
scroll to position [10, 0]
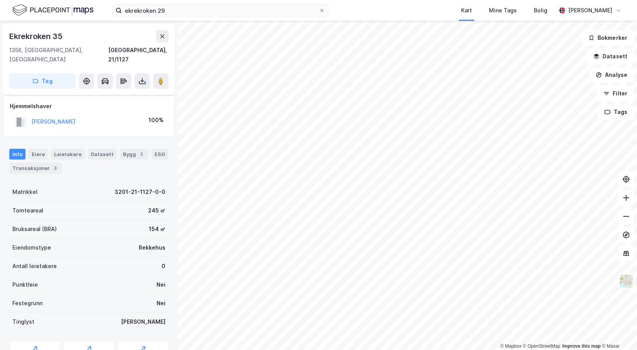
scroll to position [10, 0]
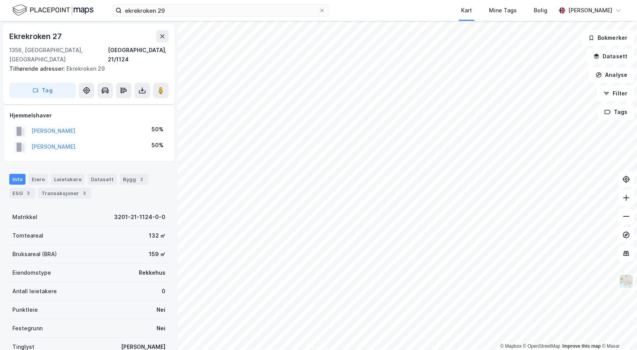
scroll to position [10, 0]
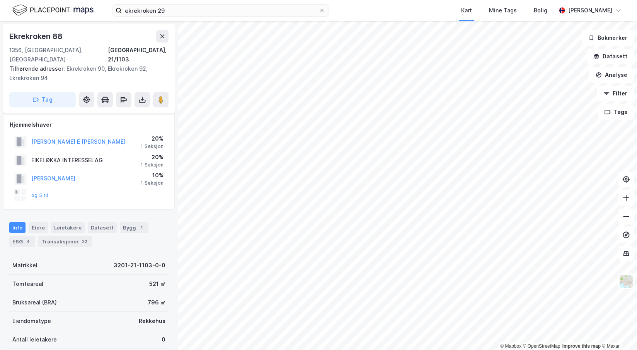
scroll to position [10, 0]
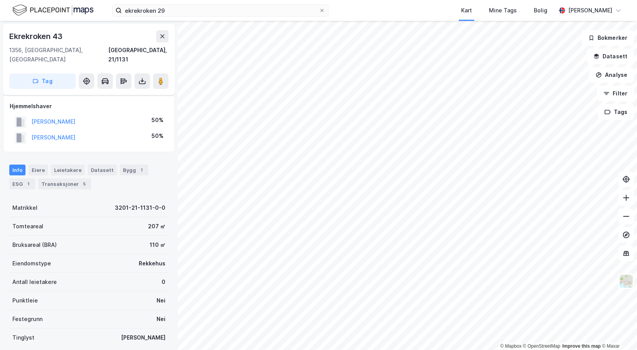
scroll to position [10, 0]
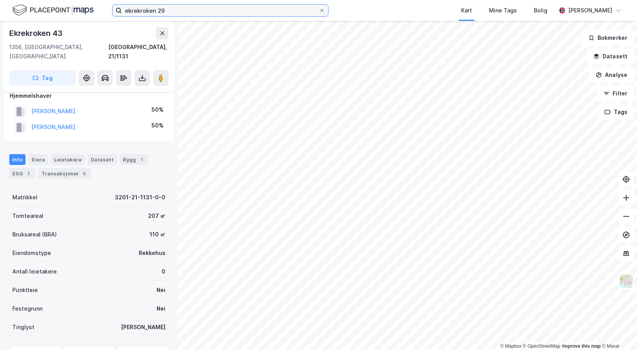
click at [161, 9] on input "ekrekroken 29" at bounding box center [220, 11] width 197 height 12
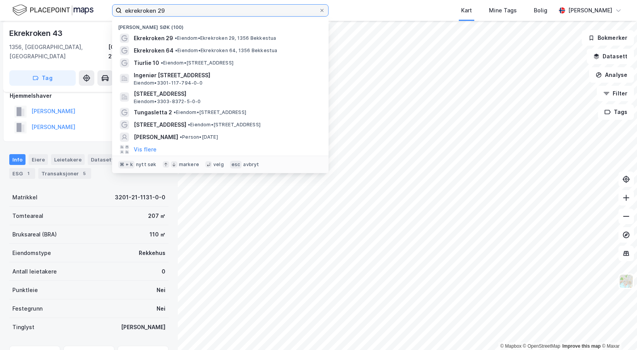
click at [161, 9] on input "ekrekroken 29" at bounding box center [220, 11] width 197 height 12
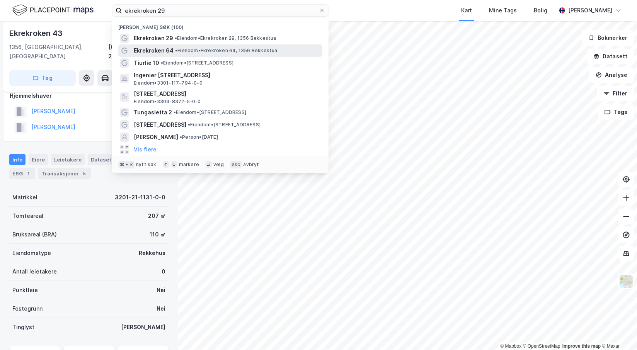
click at [213, 49] on span "• Eiendom • Ekrekroken 64, 1356 Bekkestua" at bounding box center [226, 51] width 102 height 6
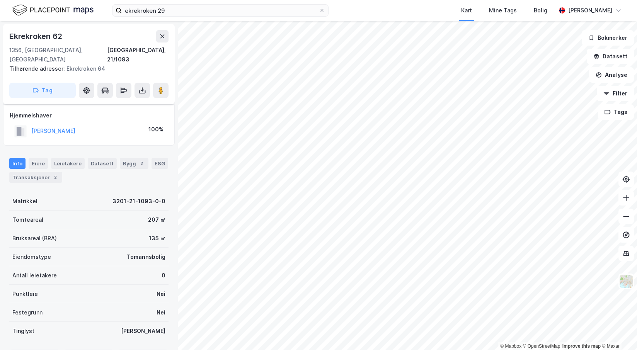
scroll to position [10, 0]
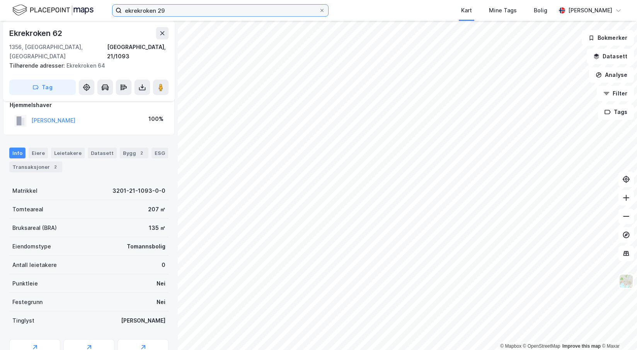
click at [168, 8] on input "ekrekroken 29" at bounding box center [220, 11] width 197 height 12
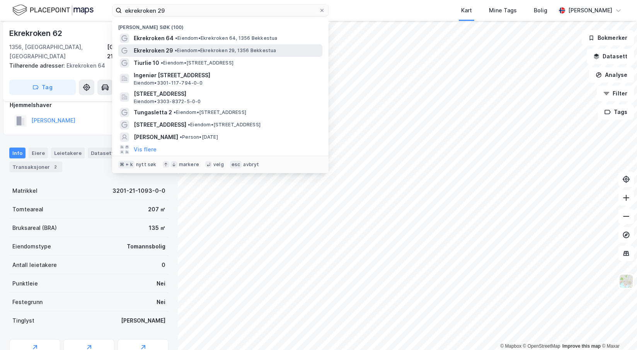
click at [161, 50] on span "Ekrekroken 29" at bounding box center [153, 50] width 39 height 9
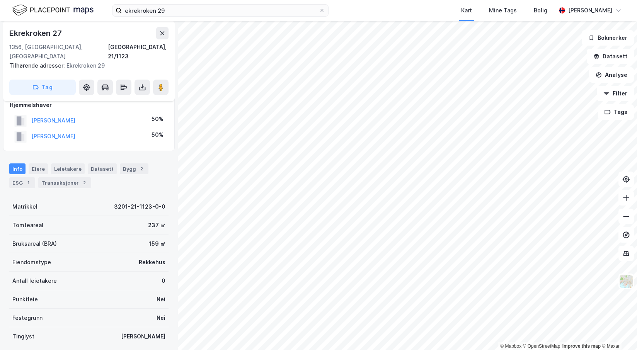
scroll to position [85, 0]
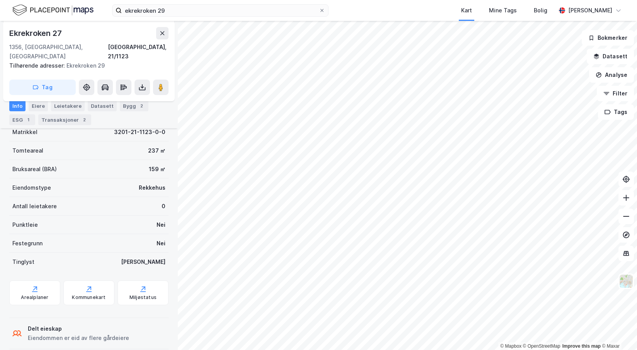
drag, startPoint x: 58, startPoint y: 121, endPoint x: 63, endPoint y: 163, distance: 42.8
click at [58, 121] on div "Transaksjoner 2" at bounding box center [64, 119] width 53 height 11
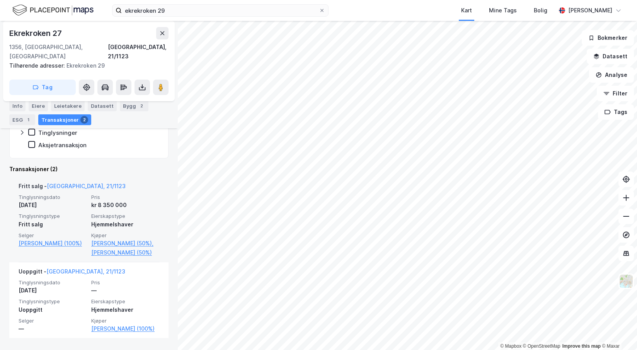
scroll to position [151, 0]
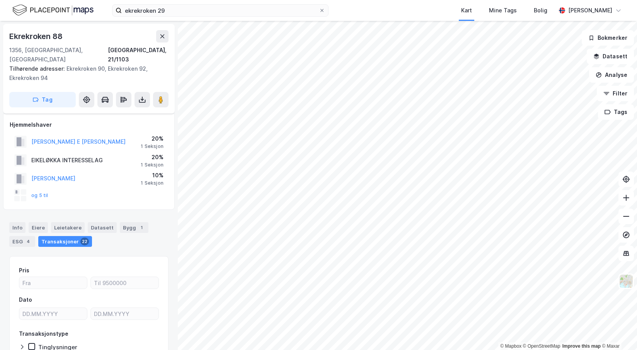
scroll to position [37, 0]
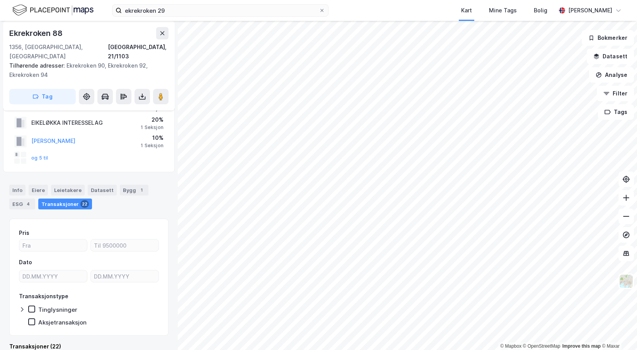
click at [59, 199] on div "Transaksjoner 22" at bounding box center [65, 204] width 54 height 11
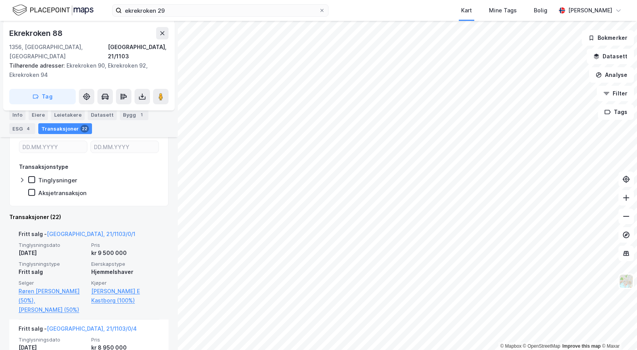
scroll to position [20, 0]
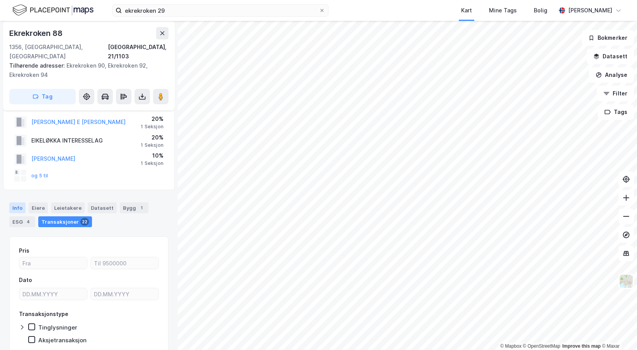
click at [18, 202] on div "Info" at bounding box center [17, 207] width 16 height 11
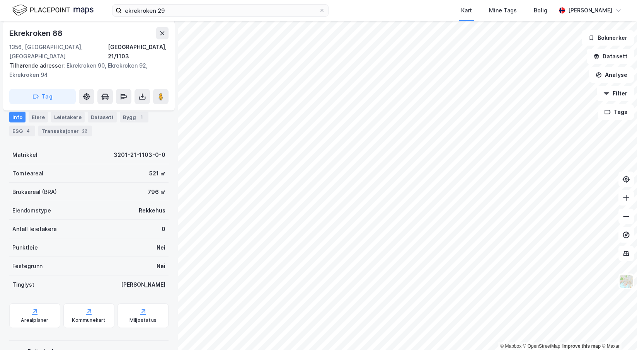
scroll to position [51, 0]
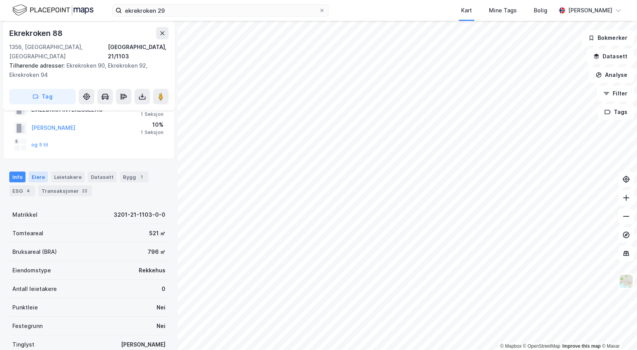
click at [37, 172] on div "Eiere" at bounding box center [38, 177] width 19 height 11
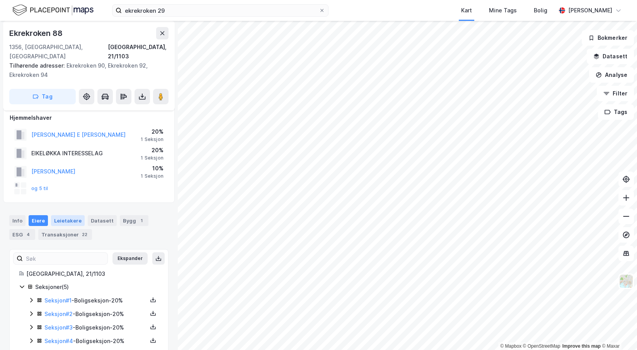
scroll to position [20, 0]
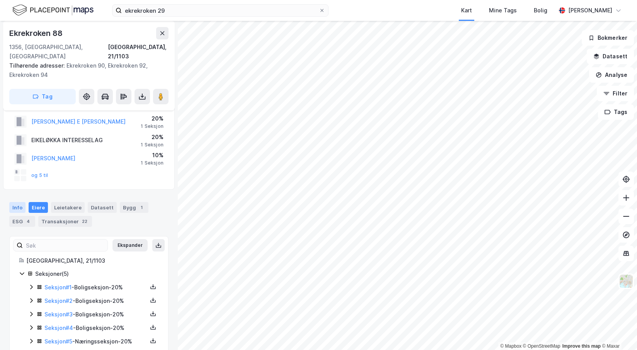
click at [19, 202] on div "Info" at bounding box center [17, 207] width 16 height 11
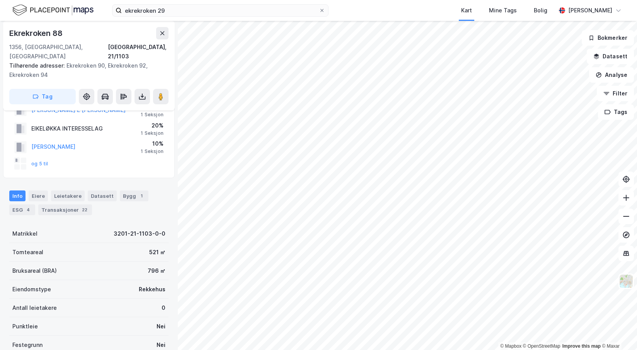
scroll to position [56, 0]
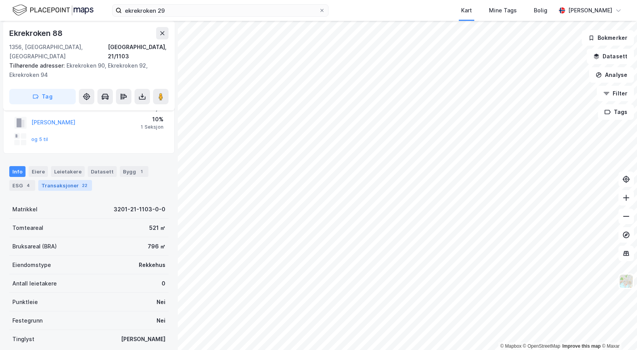
click at [63, 180] on div "Transaksjoner 22" at bounding box center [65, 185] width 54 height 11
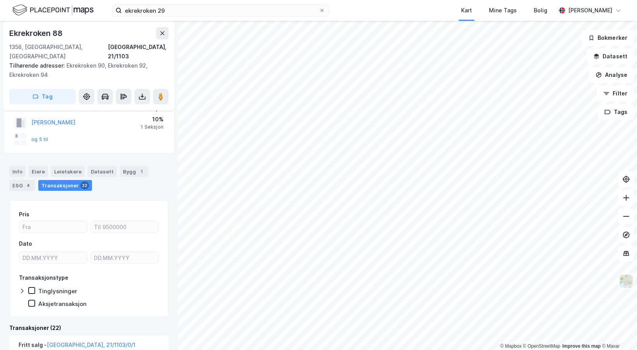
scroll to position [190, 0]
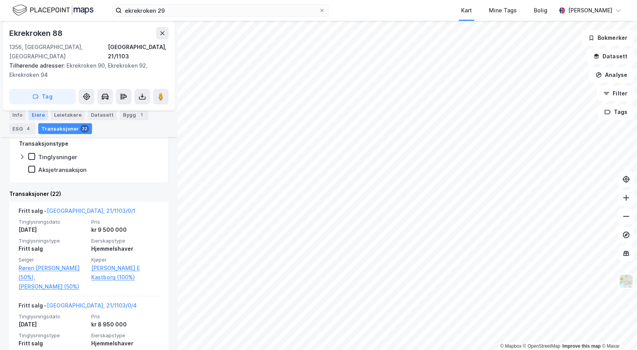
click at [36, 112] on div "Eiere" at bounding box center [38, 114] width 19 height 11
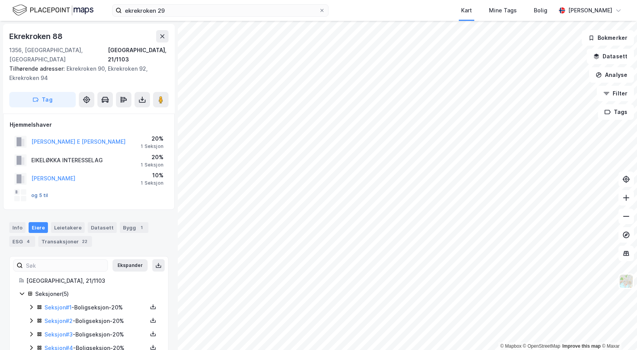
click at [0, 0] on button "og 5 til" at bounding box center [0, 0] width 0 height 0
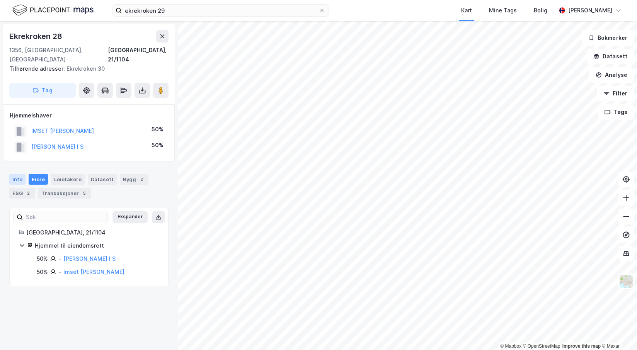
click at [17, 174] on div "Info" at bounding box center [17, 179] width 16 height 11
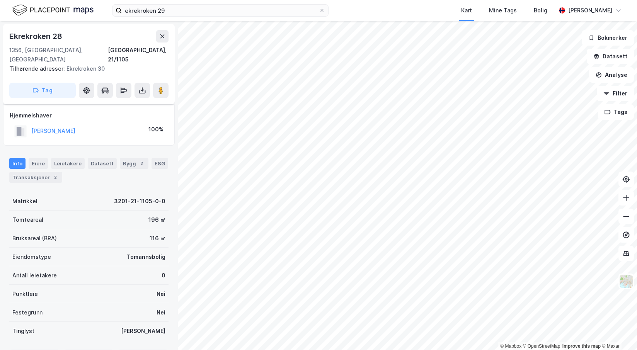
scroll to position [20, 0]
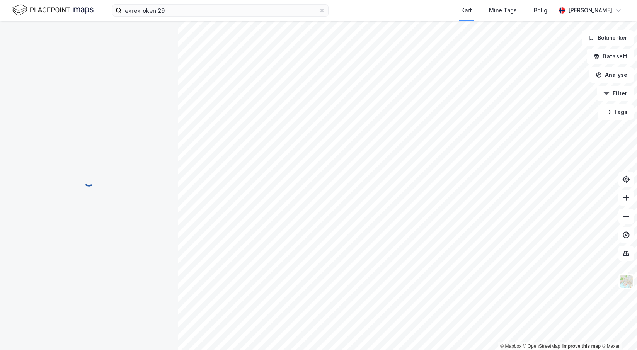
scroll to position [20, 0]
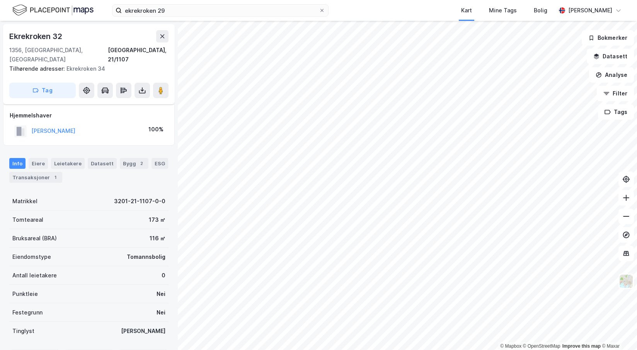
scroll to position [20, 0]
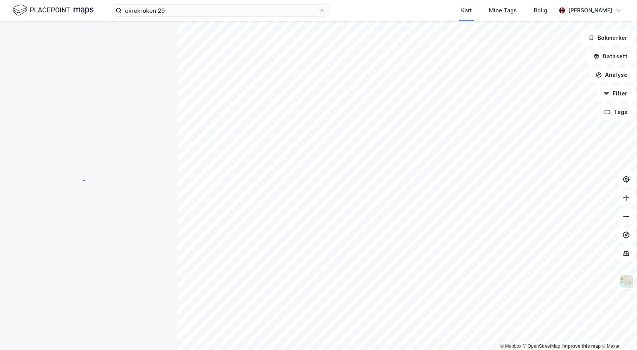
scroll to position [20, 0]
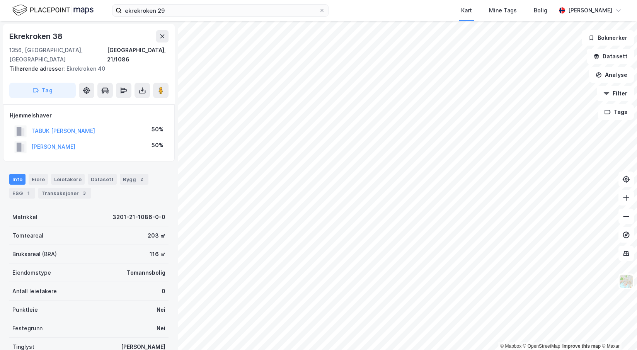
scroll to position [20, 0]
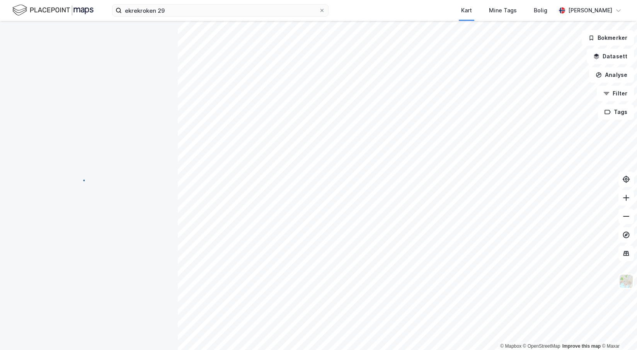
scroll to position [20, 0]
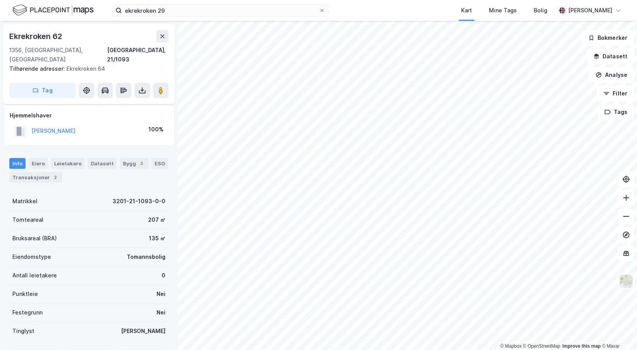
scroll to position [20, 0]
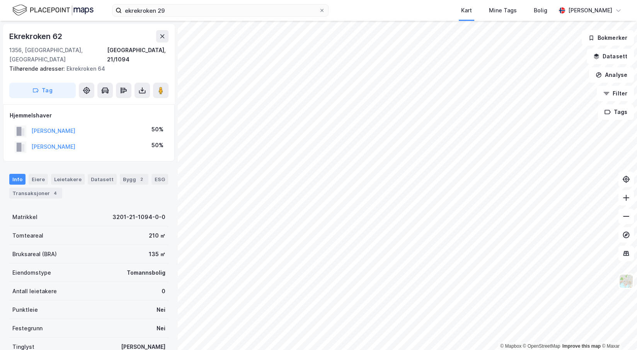
scroll to position [20, 0]
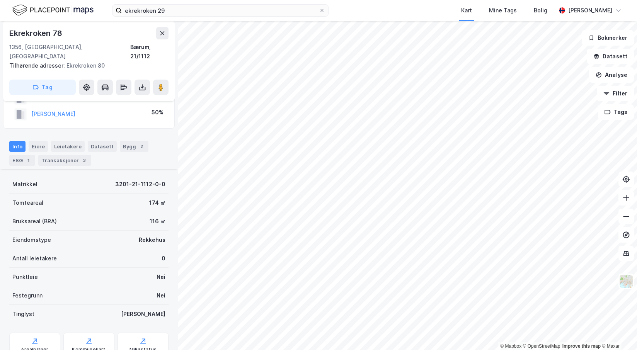
scroll to position [85, 0]
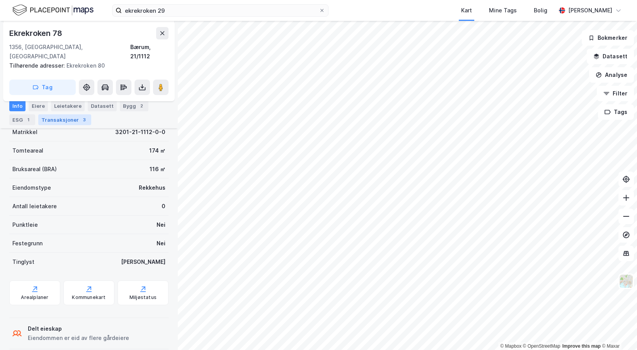
click at [69, 120] on div "Transaksjoner 3" at bounding box center [64, 119] width 53 height 11
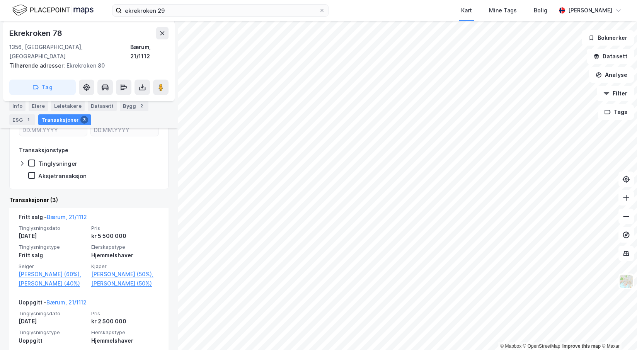
scroll to position [137, 0]
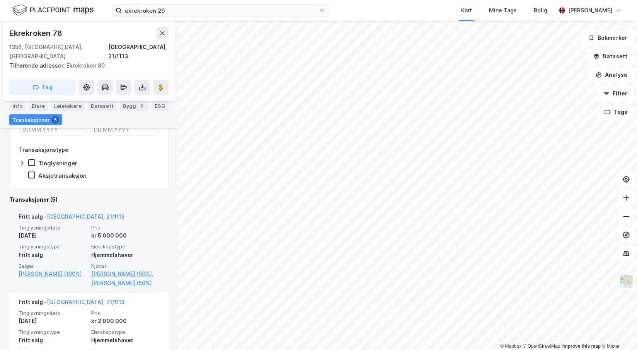
scroll to position [137, 0]
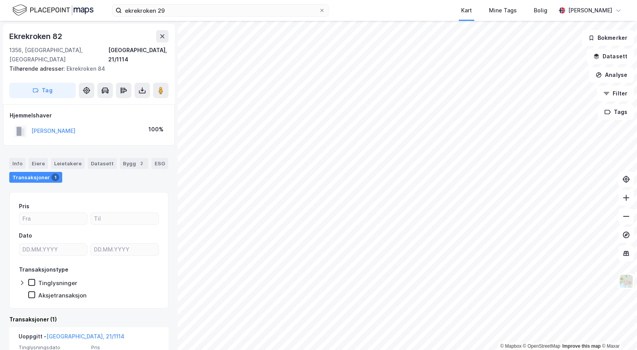
scroll to position [58, 0]
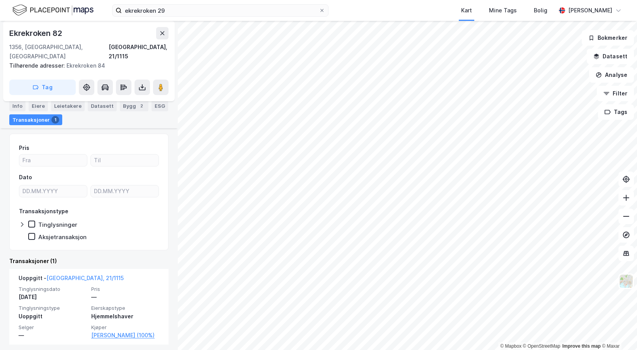
scroll to position [52, 0]
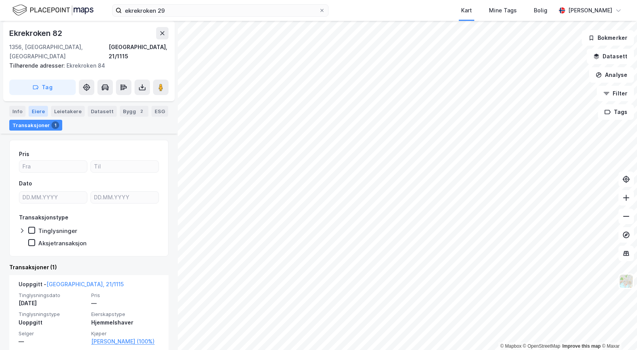
click at [36, 107] on div "Eiere" at bounding box center [38, 111] width 19 height 11
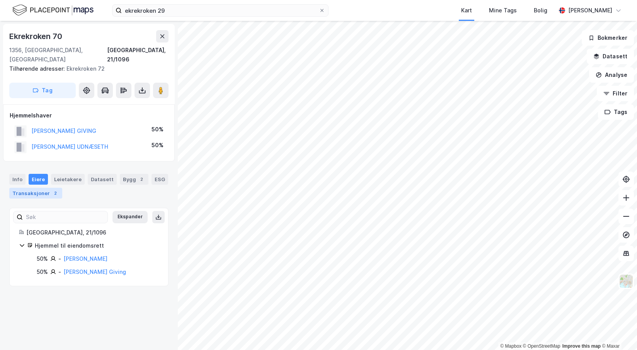
click at [47, 188] on div "Transaksjoner 2" at bounding box center [35, 193] width 53 height 11
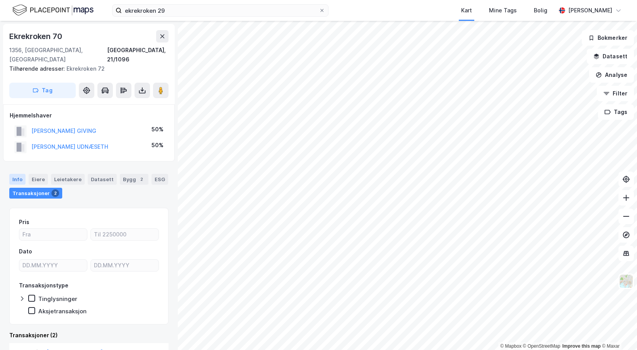
click at [20, 174] on div "Info" at bounding box center [17, 179] width 16 height 11
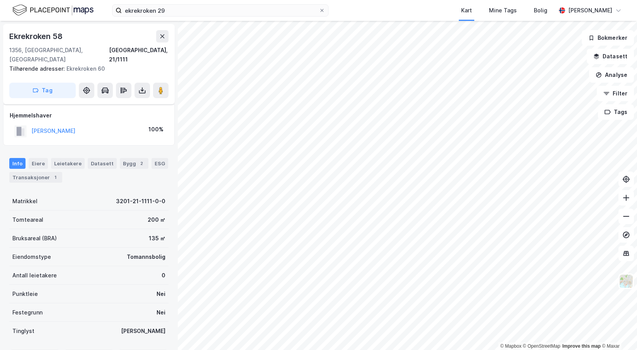
scroll to position [39, 0]
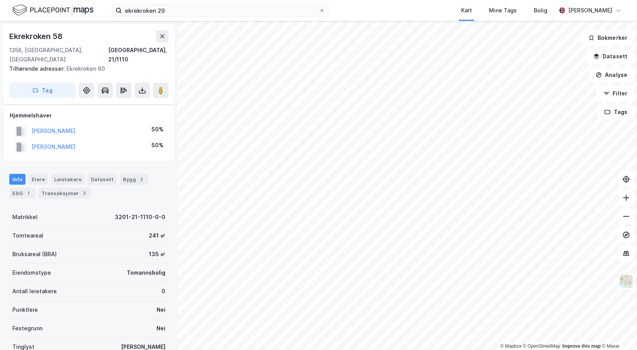
scroll to position [39, 0]
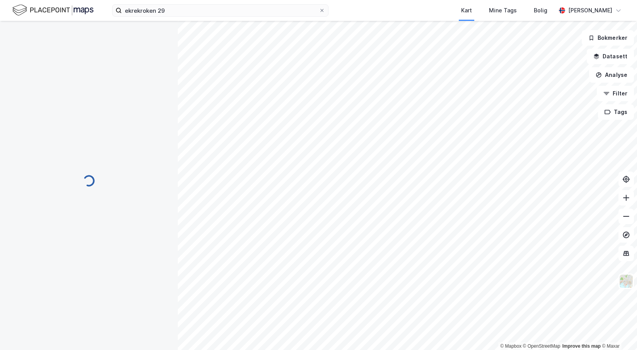
scroll to position [39, 0]
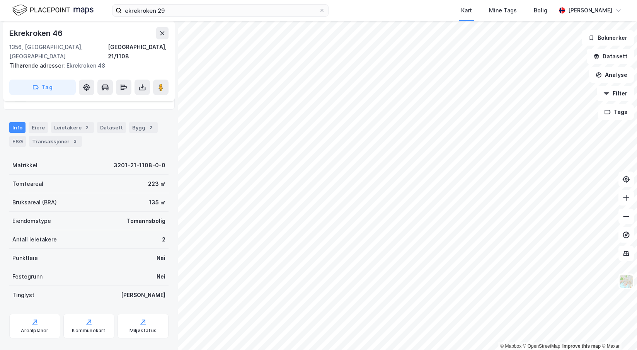
scroll to position [39, 0]
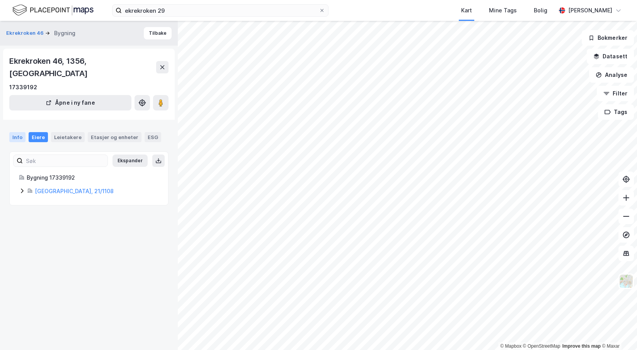
click at [18, 132] on div "Info" at bounding box center [17, 137] width 16 height 10
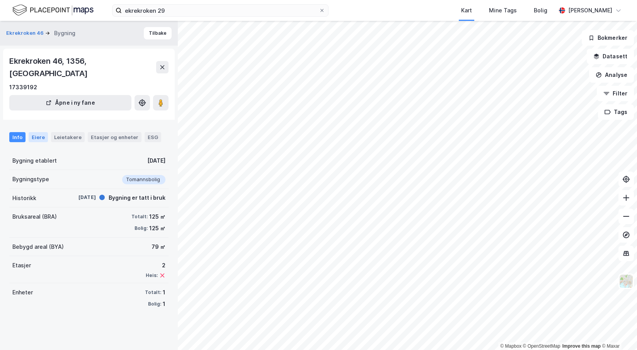
click at [37, 132] on div "Eiere" at bounding box center [38, 137] width 19 height 10
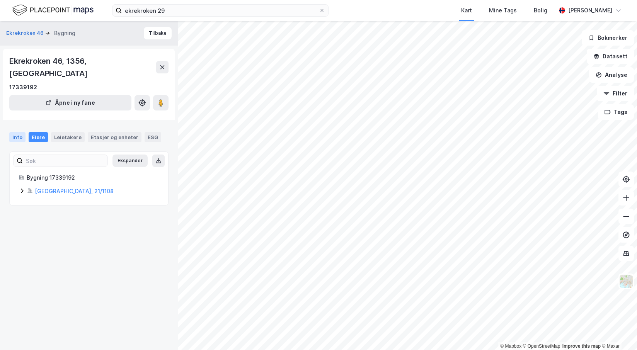
click at [20, 132] on div "Info" at bounding box center [17, 137] width 16 height 10
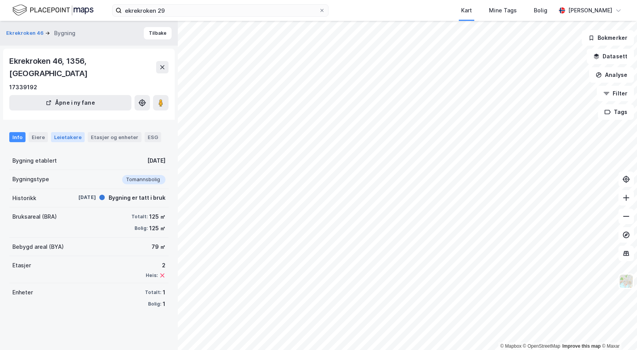
click at [68, 132] on div "Leietakere" at bounding box center [68, 137] width 34 height 10
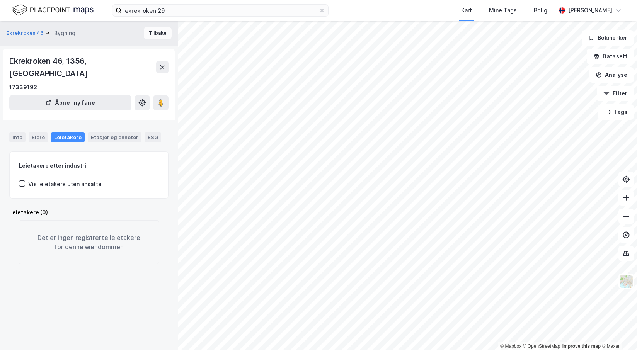
click at [160, 34] on button "Tilbake" at bounding box center [158, 33] width 28 height 12
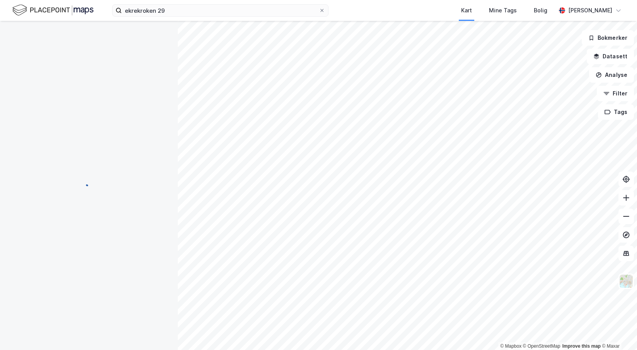
scroll to position [39, 0]
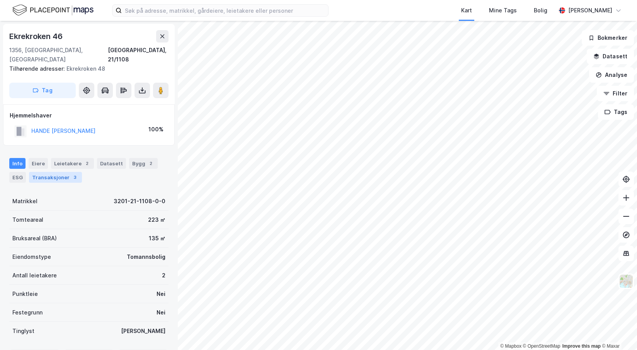
click at [44, 172] on div "Transaksjoner 3" at bounding box center [55, 177] width 53 height 11
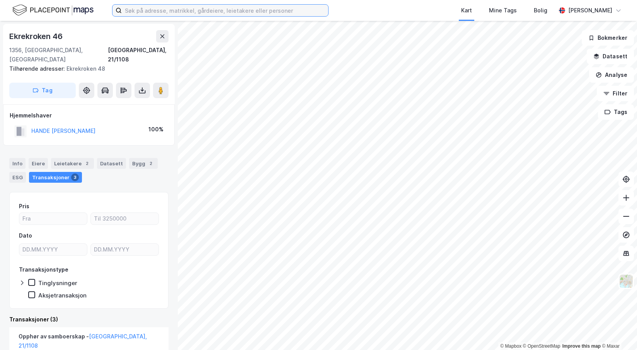
click at [162, 7] on input at bounding box center [225, 11] width 206 height 12
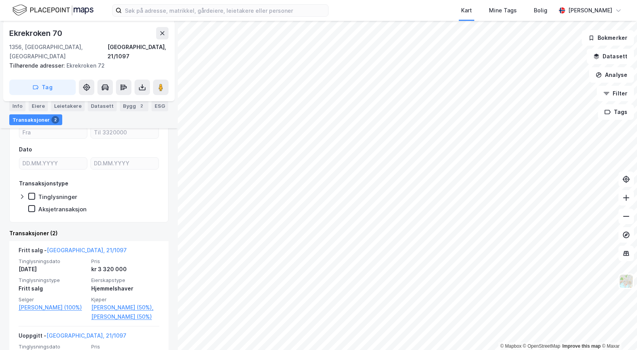
scroll to position [155, 0]
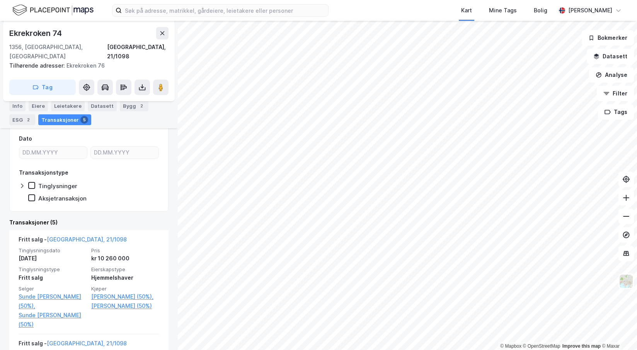
scroll to position [129, 0]
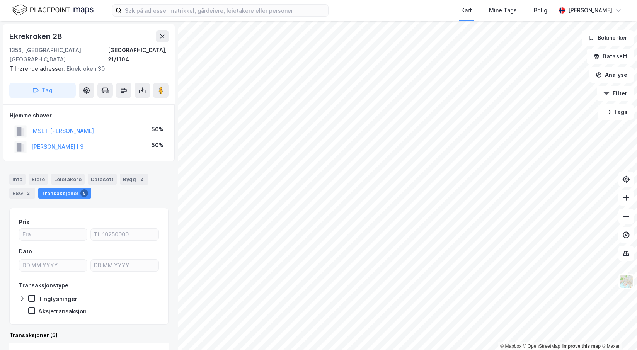
scroll to position [163, 0]
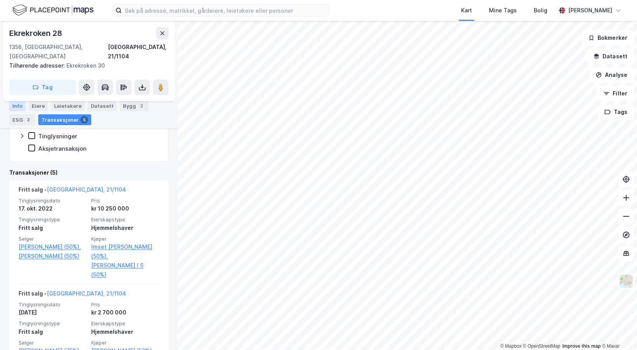
click at [19, 106] on div "Info" at bounding box center [17, 105] width 16 height 11
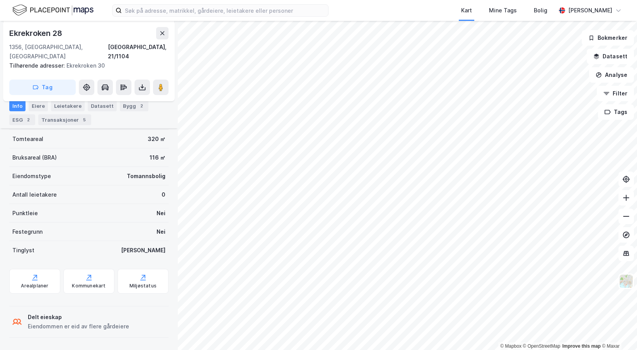
scroll to position [85, 0]
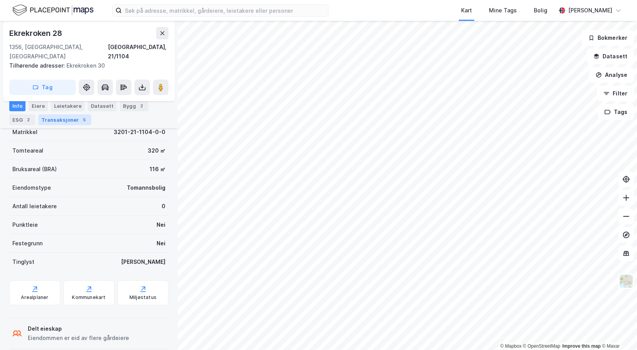
click at [54, 117] on div "Transaksjoner 5" at bounding box center [64, 119] width 53 height 11
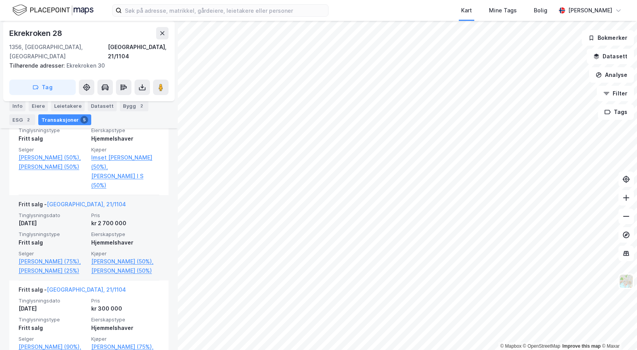
scroll to position [195, 0]
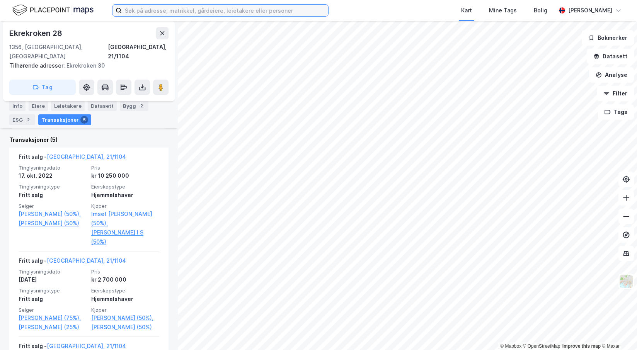
click at [167, 14] on input at bounding box center [225, 11] width 206 height 12
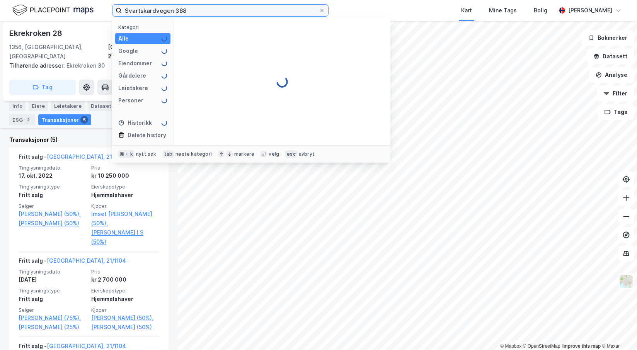
type input "Svartskardvegen 388"
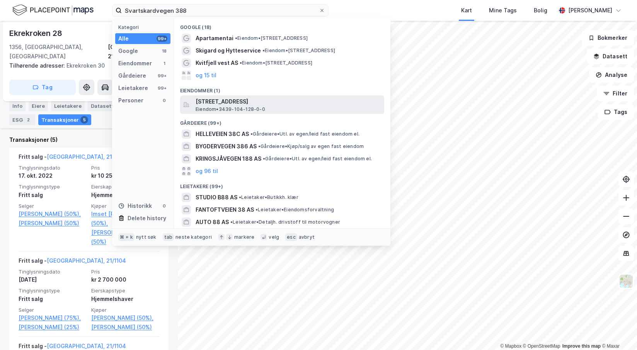
click at [253, 104] on span "Svartskardvegen 388, 2634, FÅVANG, RINGEBU" at bounding box center [287, 101] width 185 height 9
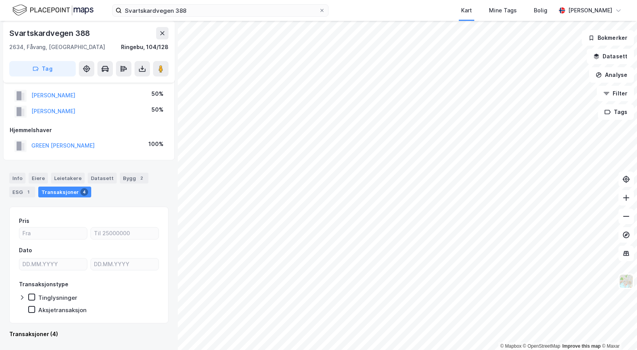
scroll to position [17, 0]
click at [56, 193] on div "Transaksjoner 4" at bounding box center [64, 192] width 53 height 11
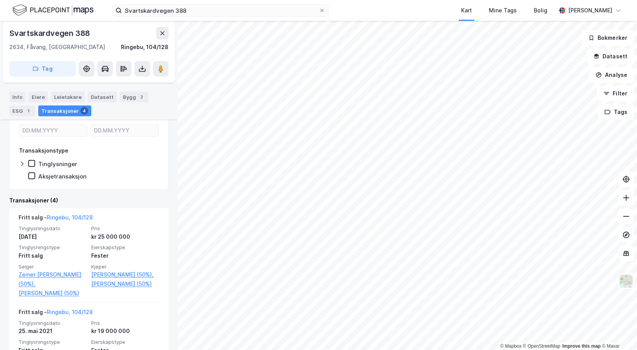
scroll to position [140, 0]
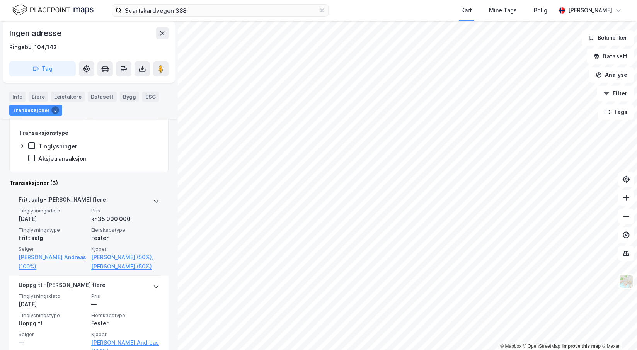
scroll to position [154, 0]
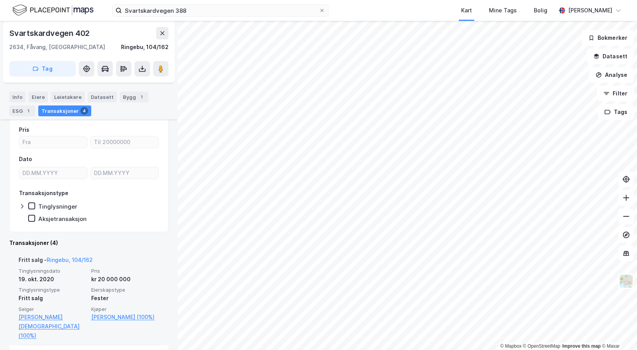
scroll to position [94, 0]
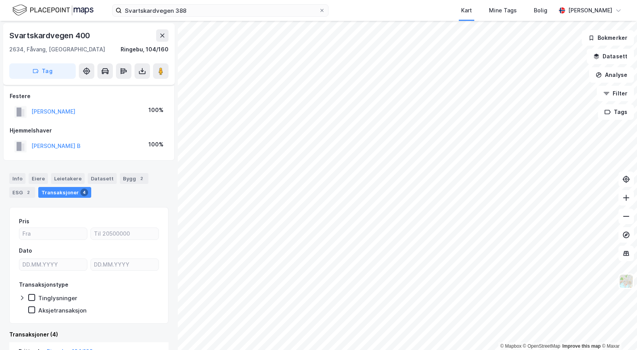
scroll to position [136, 0]
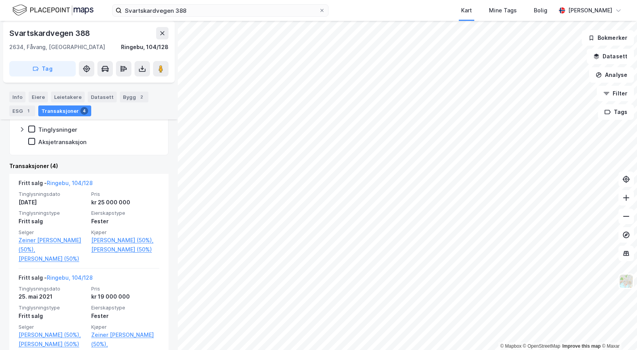
scroll to position [247, 0]
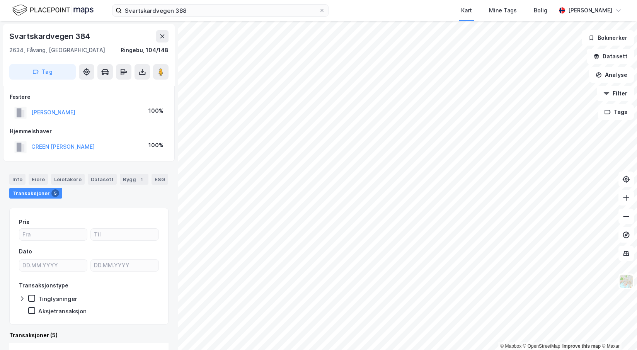
scroll to position [1, 0]
